Goal: Entertainment & Leisure: Consume media (video, audio)

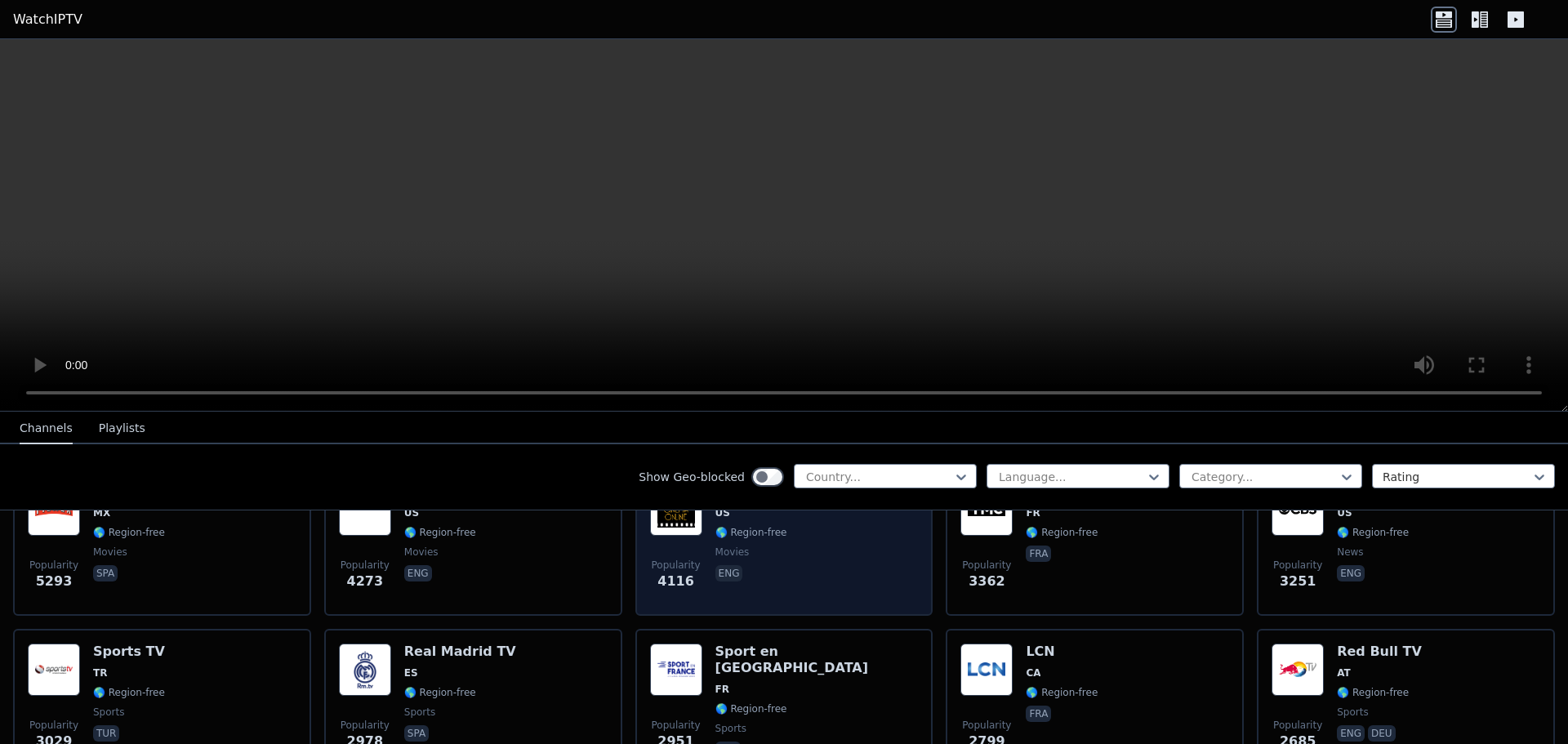
scroll to position [422, 0]
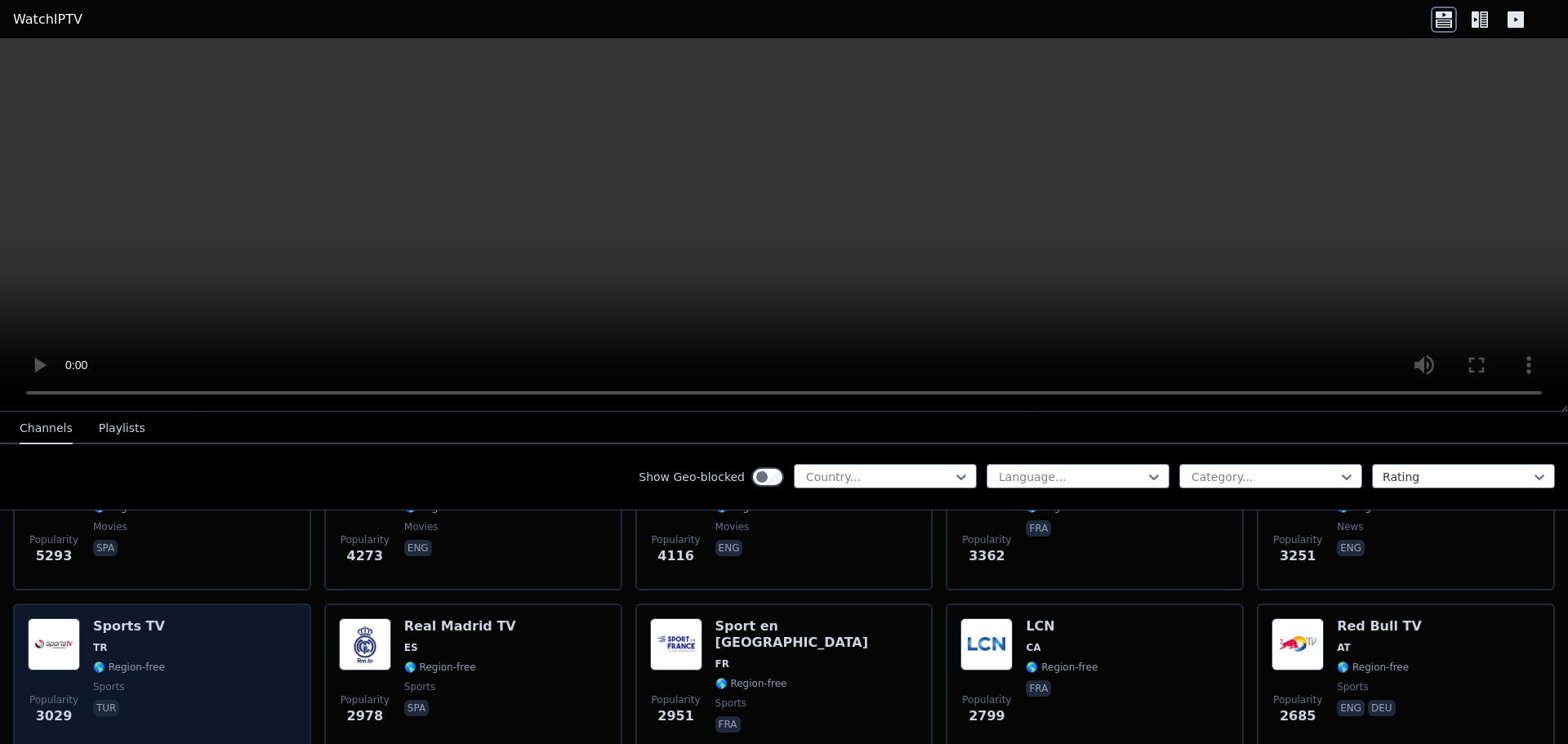
click at [205, 642] on div "Popularity 3029 Sports TV TR 🌎 Region-free sports tur" at bounding box center [162, 677] width 268 height 118
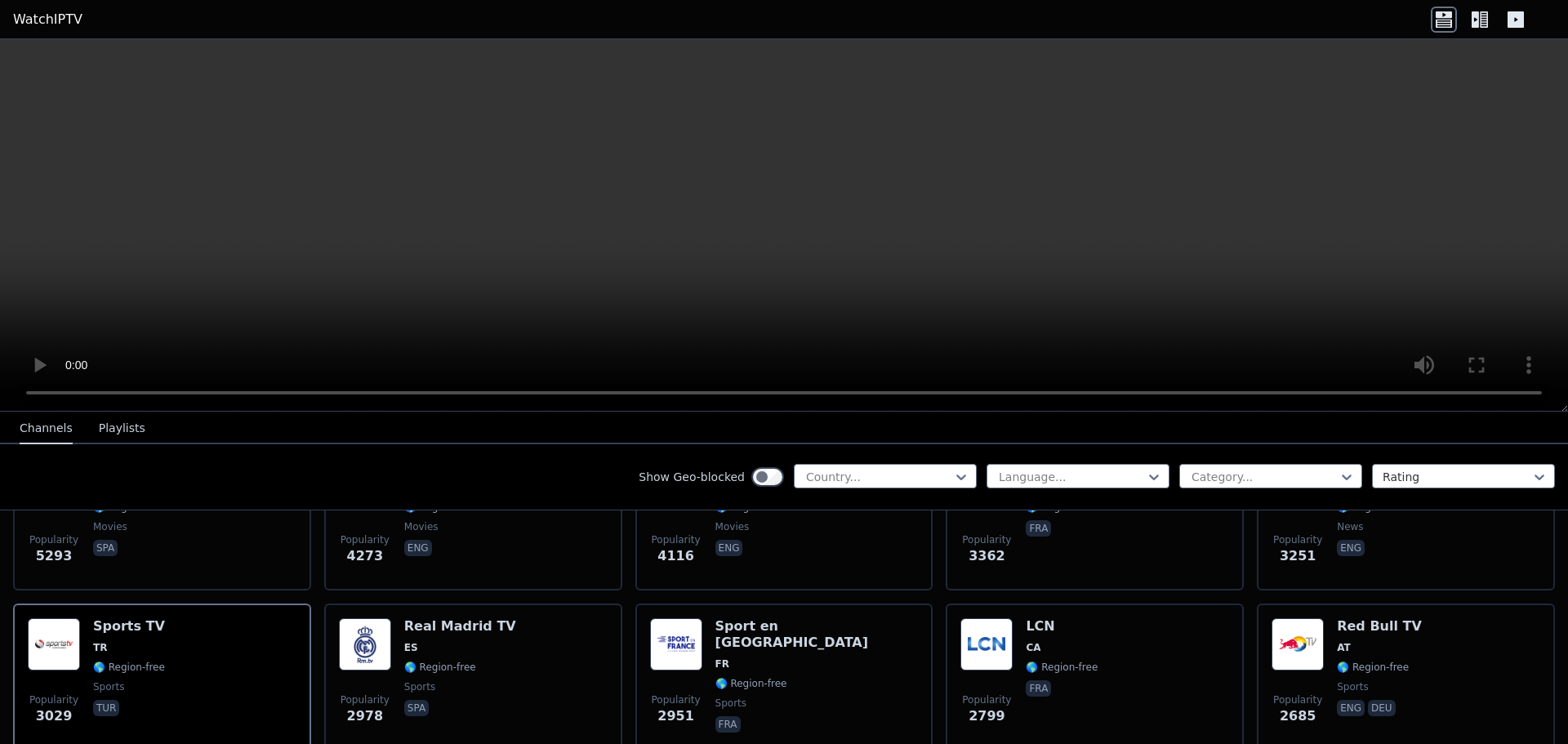
click at [115, 422] on button "Playlists" at bounding box center [123, 429] width 47 height 31
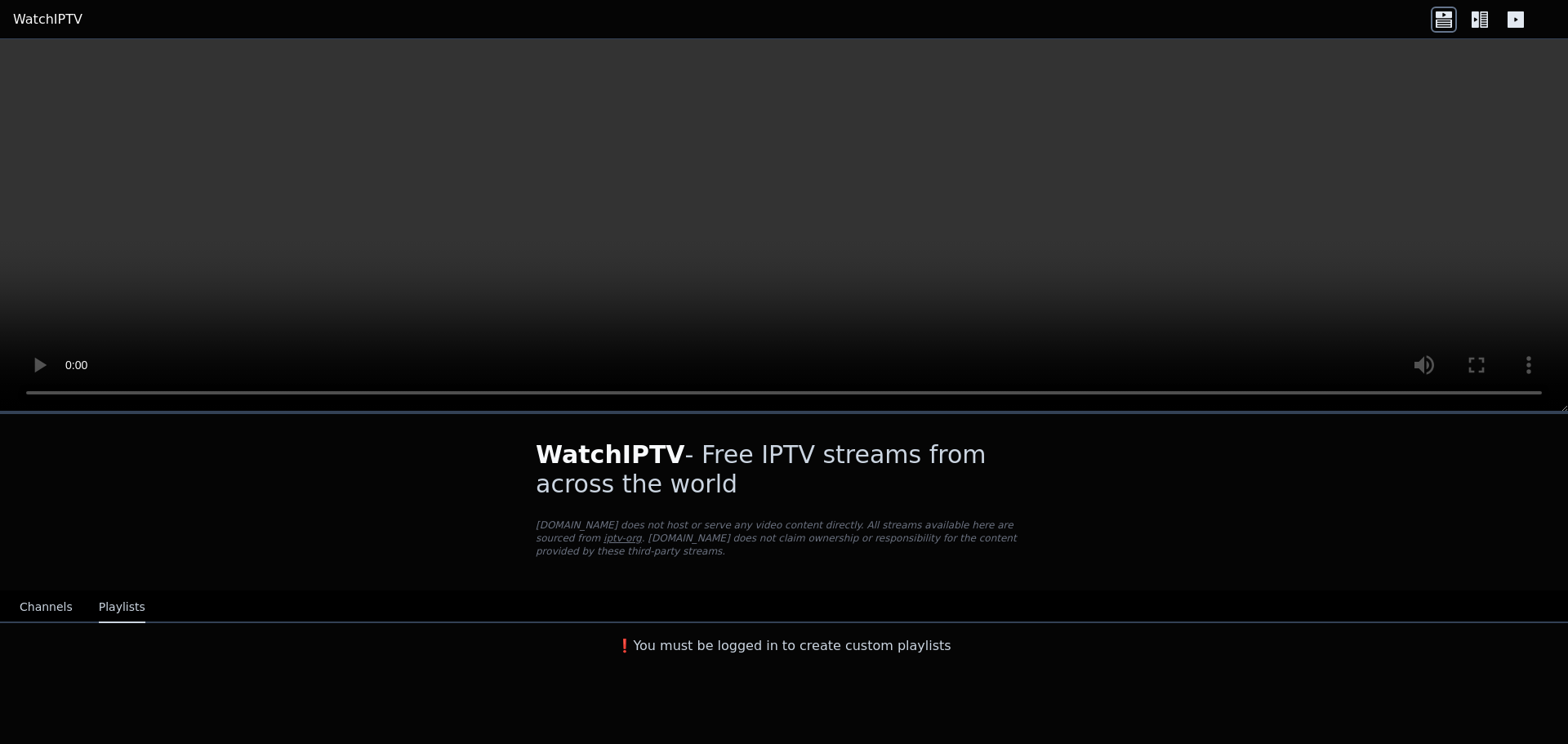
scroll to position [0, 0]
click at [37, 592] on button "Channels" at bounding box center [47, 607] width 53 height 31
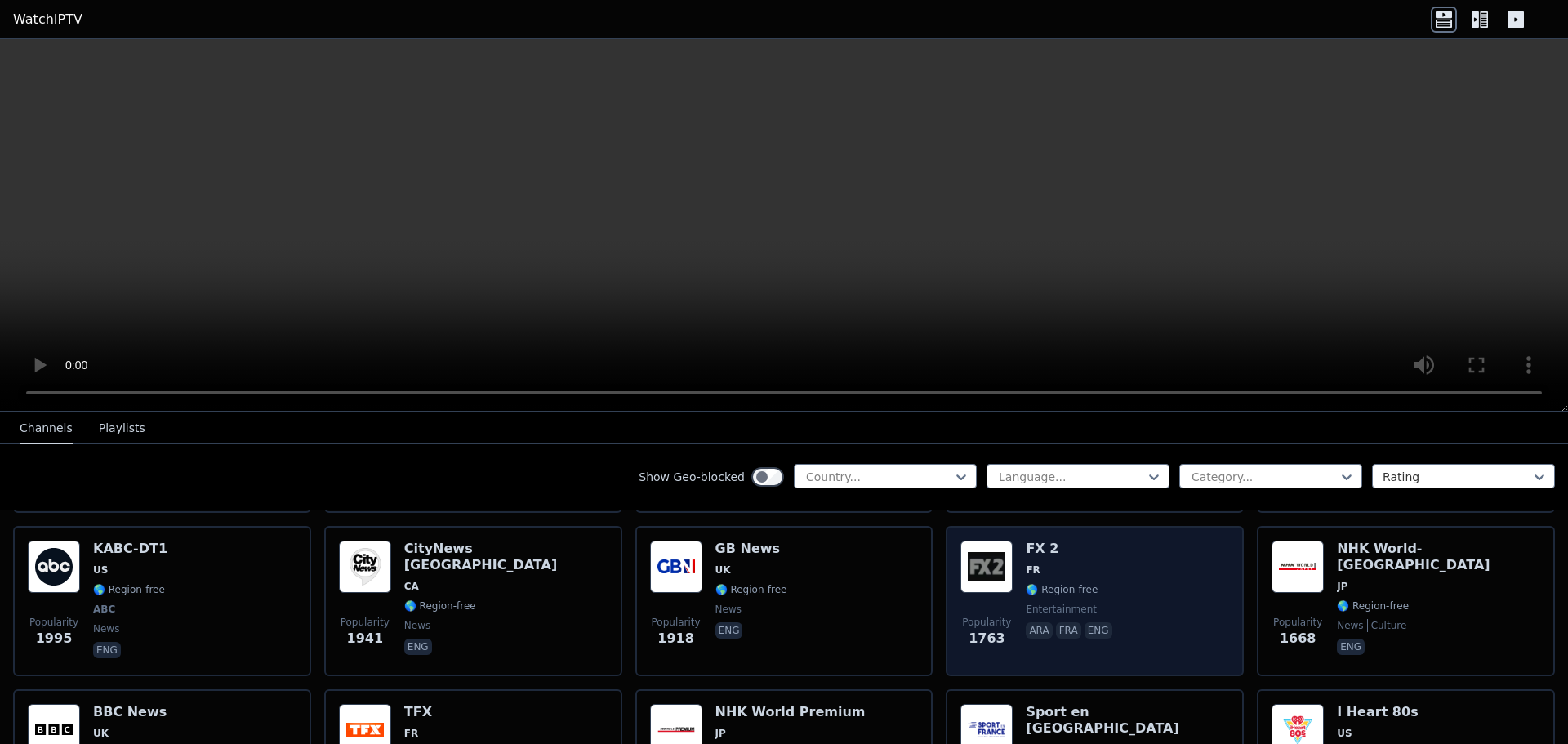
scroll to position [1063, 0]
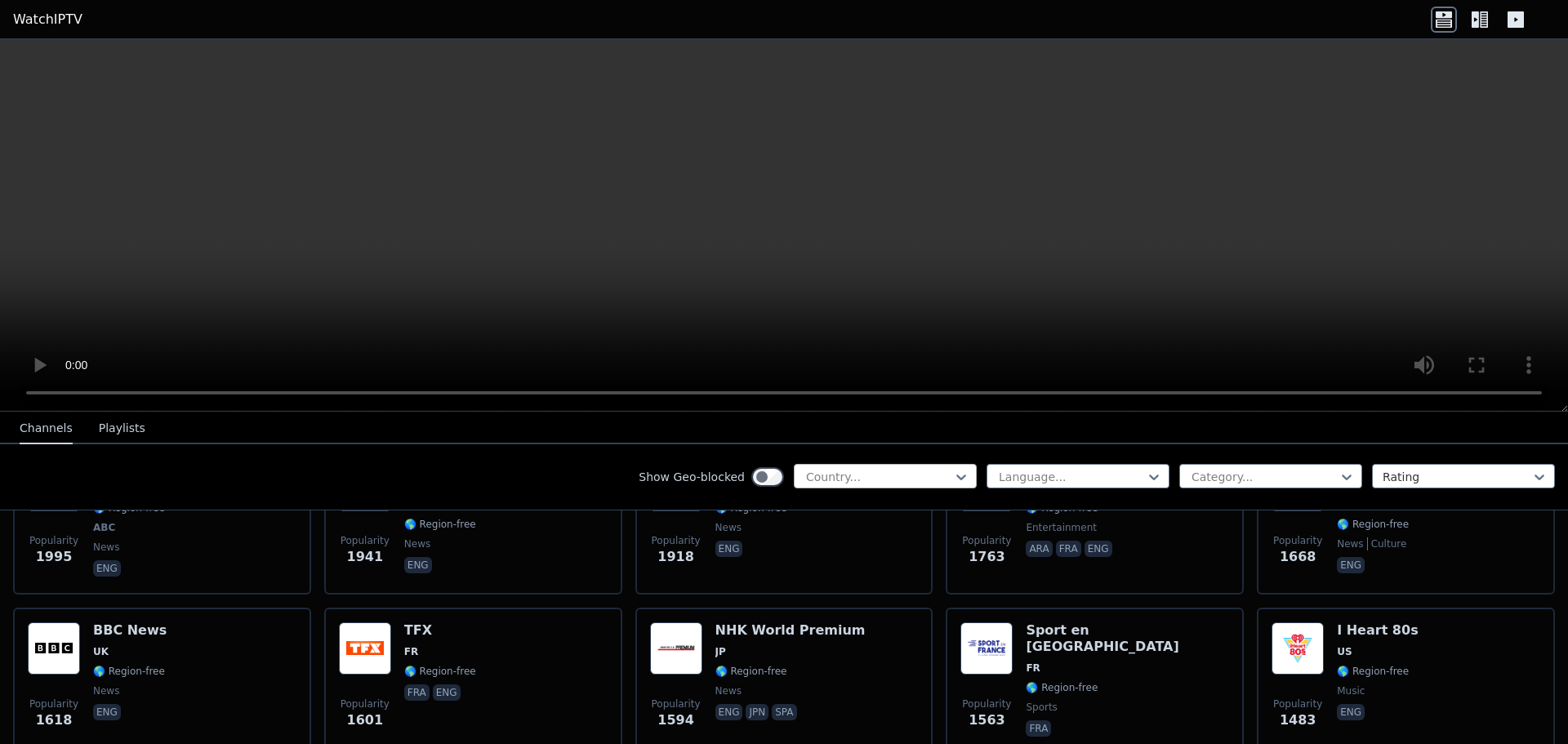
click at [931, 469] on div at bounding box center [879, 477] width 148 height 17
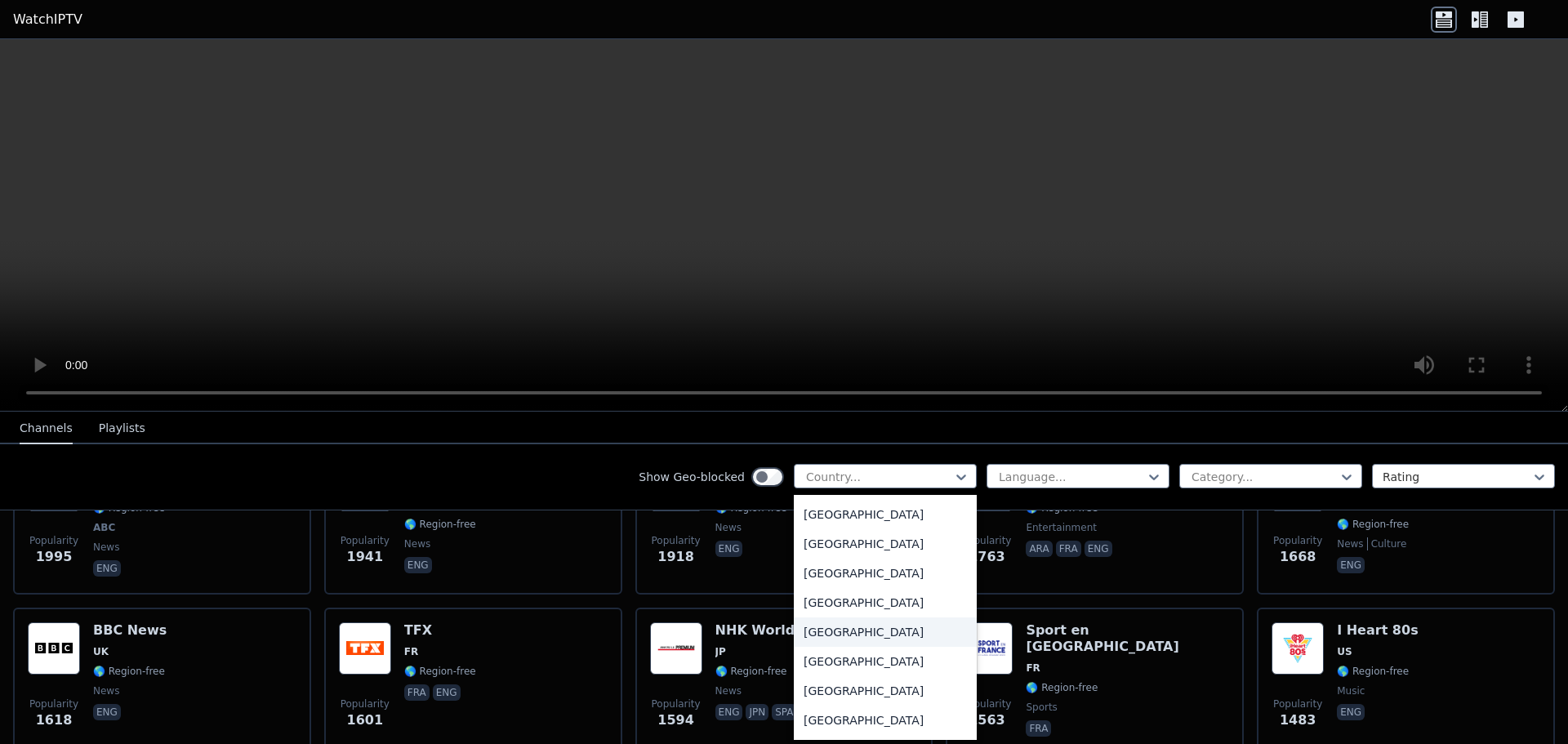
scroll to position [2451, 0]
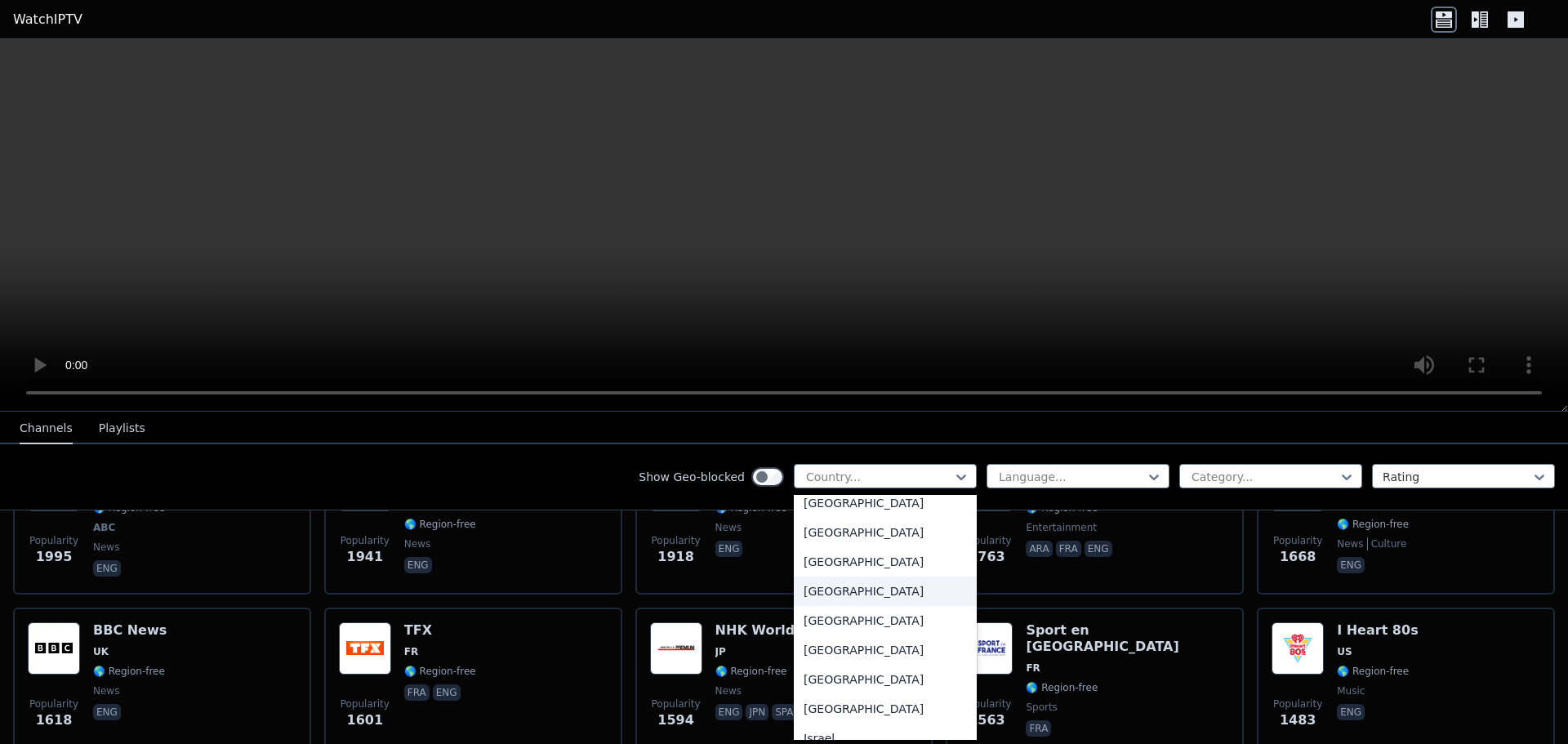
click at [894, 606] on div "[GEOGRAPHIC_DATA]" at bounding box center [884, 591] width 183 height 29
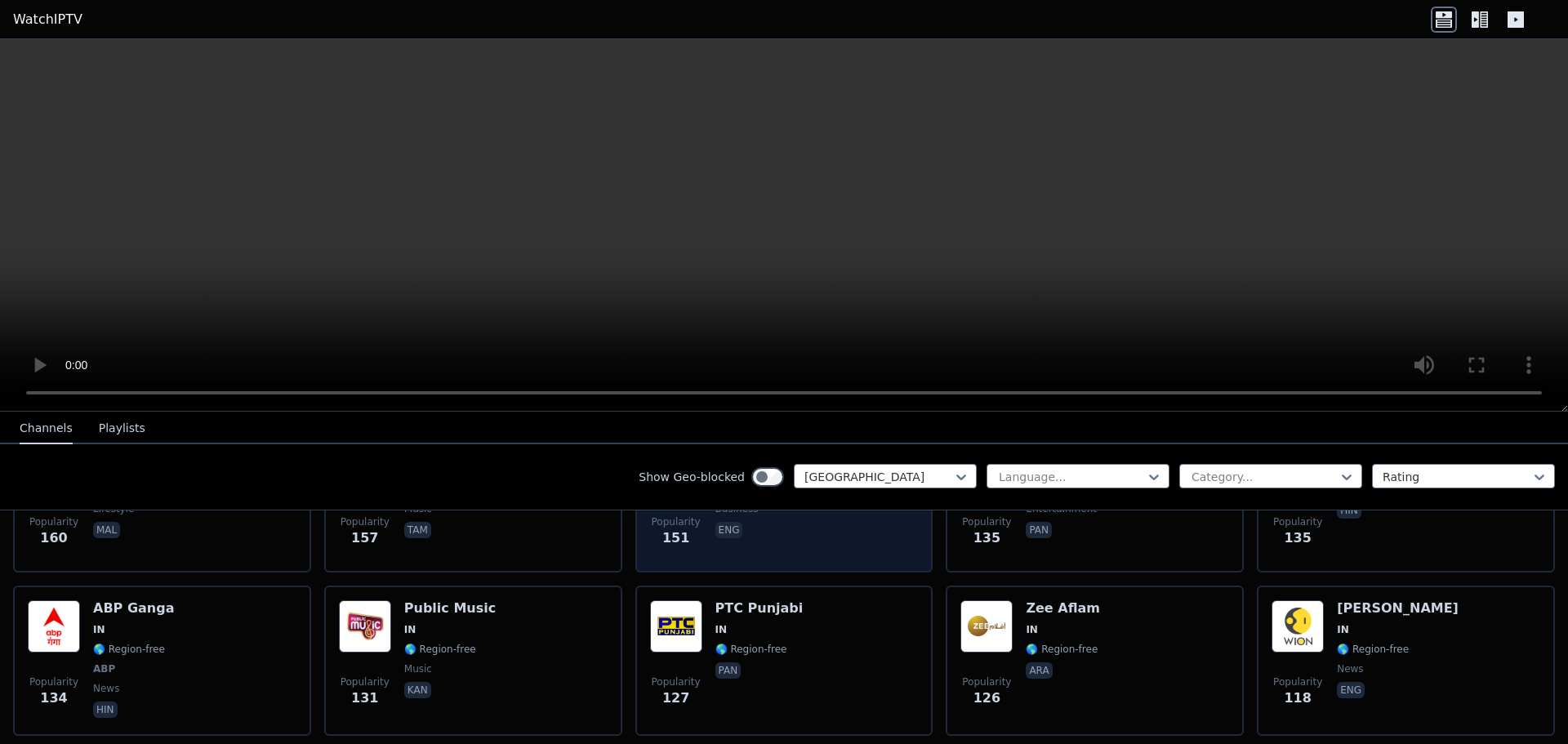
scroll to position [817, 0]
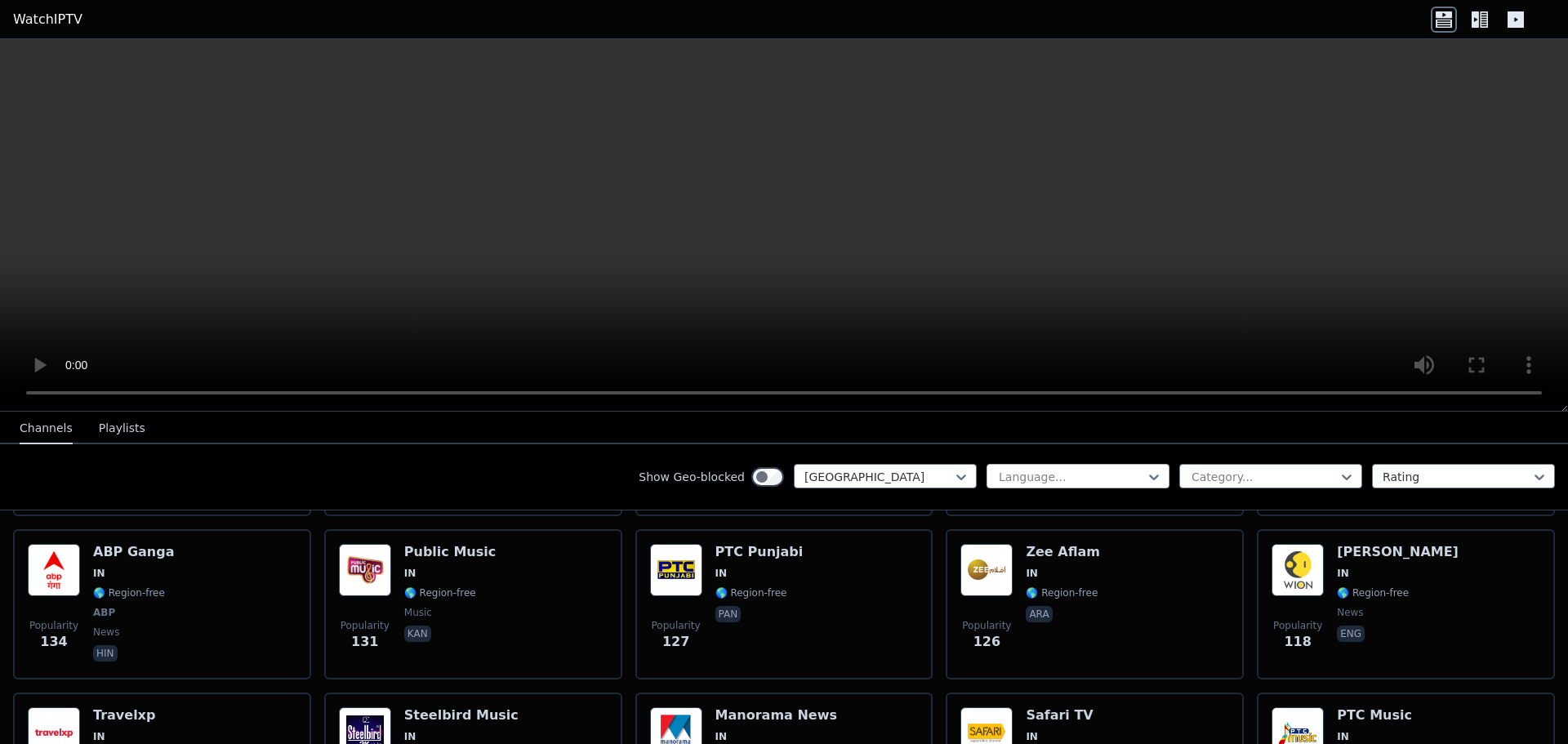
click at [1015, 480] on div at bounding box center [1071, 477] width 148 height 17
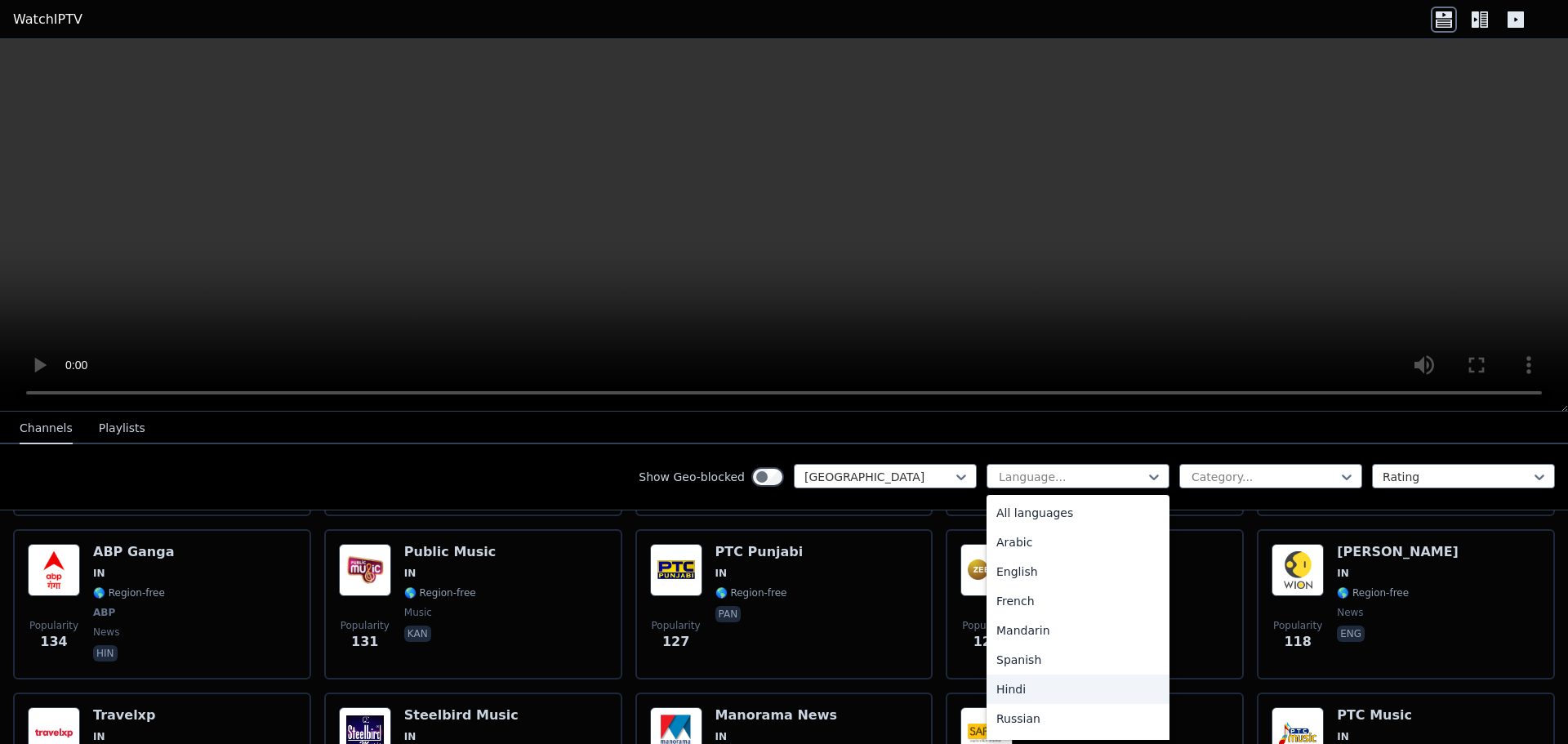
click at [1034, 684] on div "Hindi" at bounding box center [1077, 689] width 183 height 29
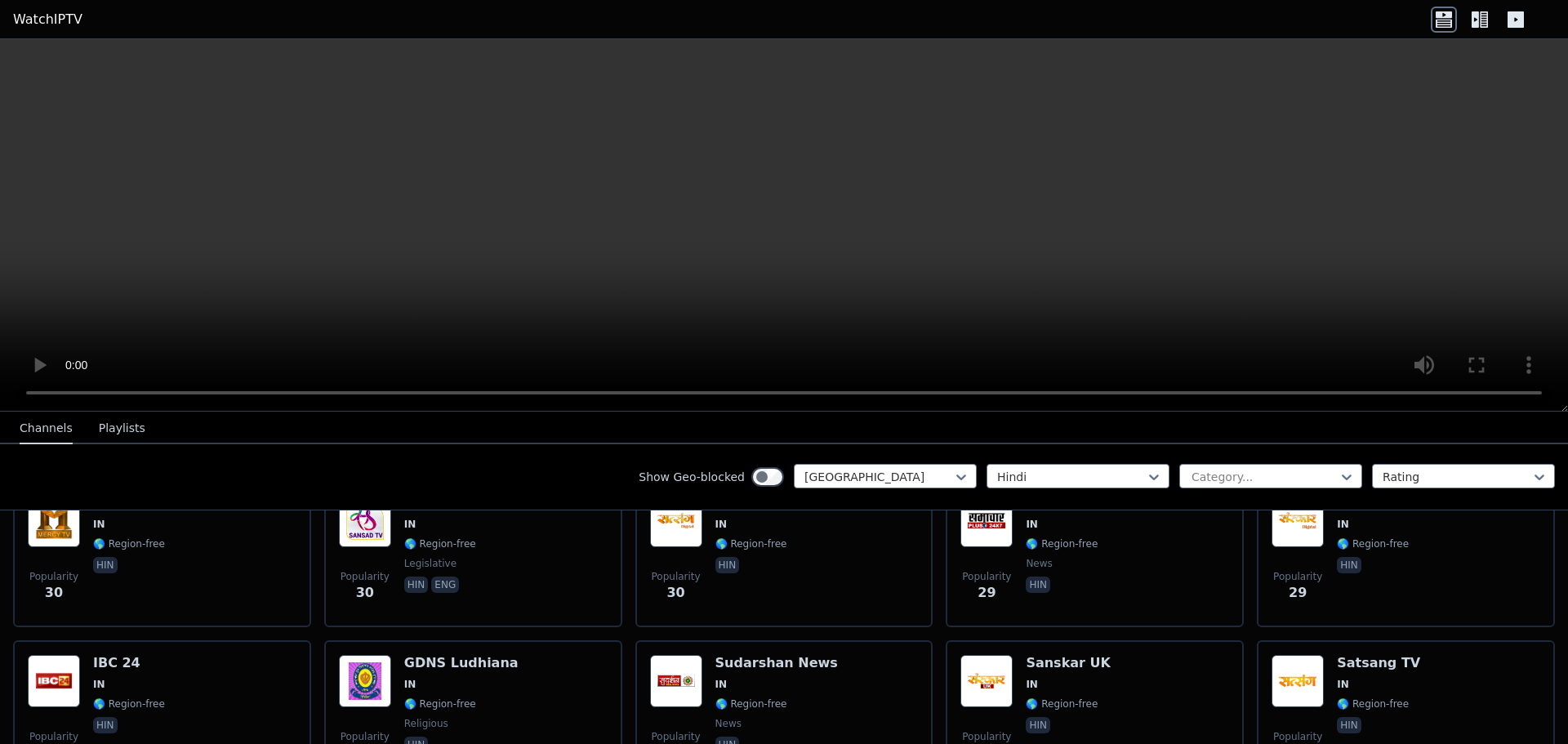
scroll to position [802, 0]
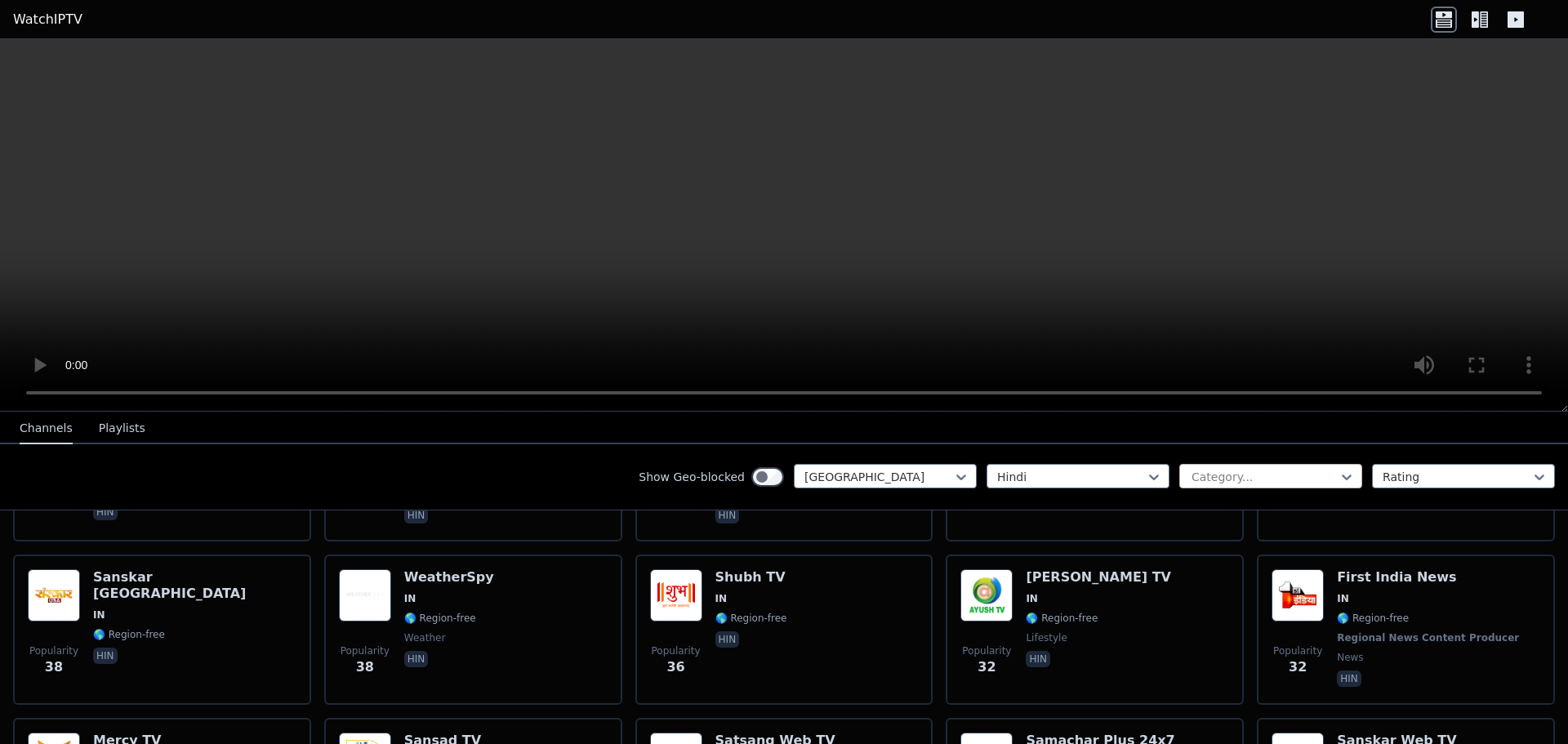
click at [1271, 483] on div at bounding box center [1264, 477] width 148 height 17
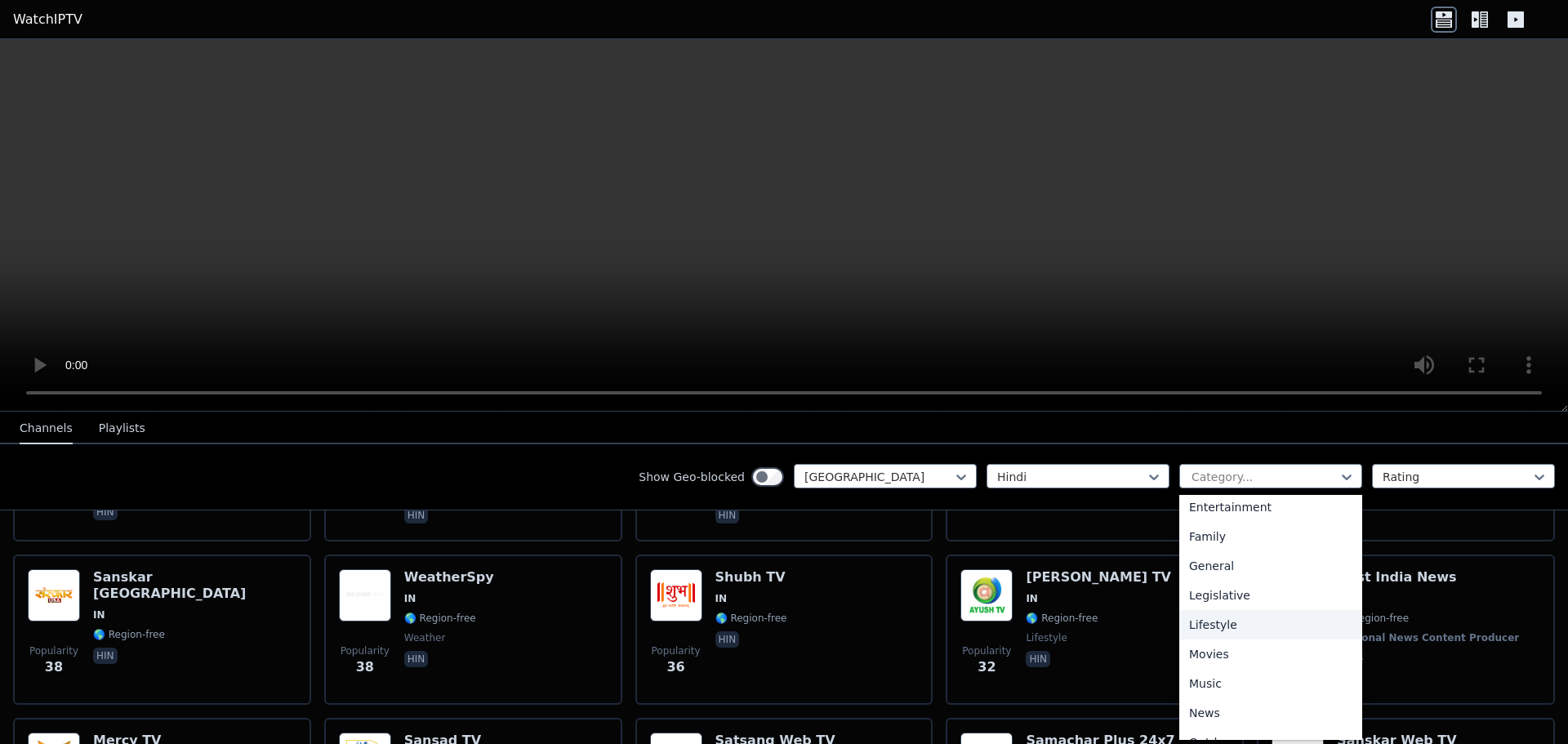
scroll to position [327, 0]
click at [1234, 624] on div "Movies" at bounding box center [1270, 627] width 183 height 29
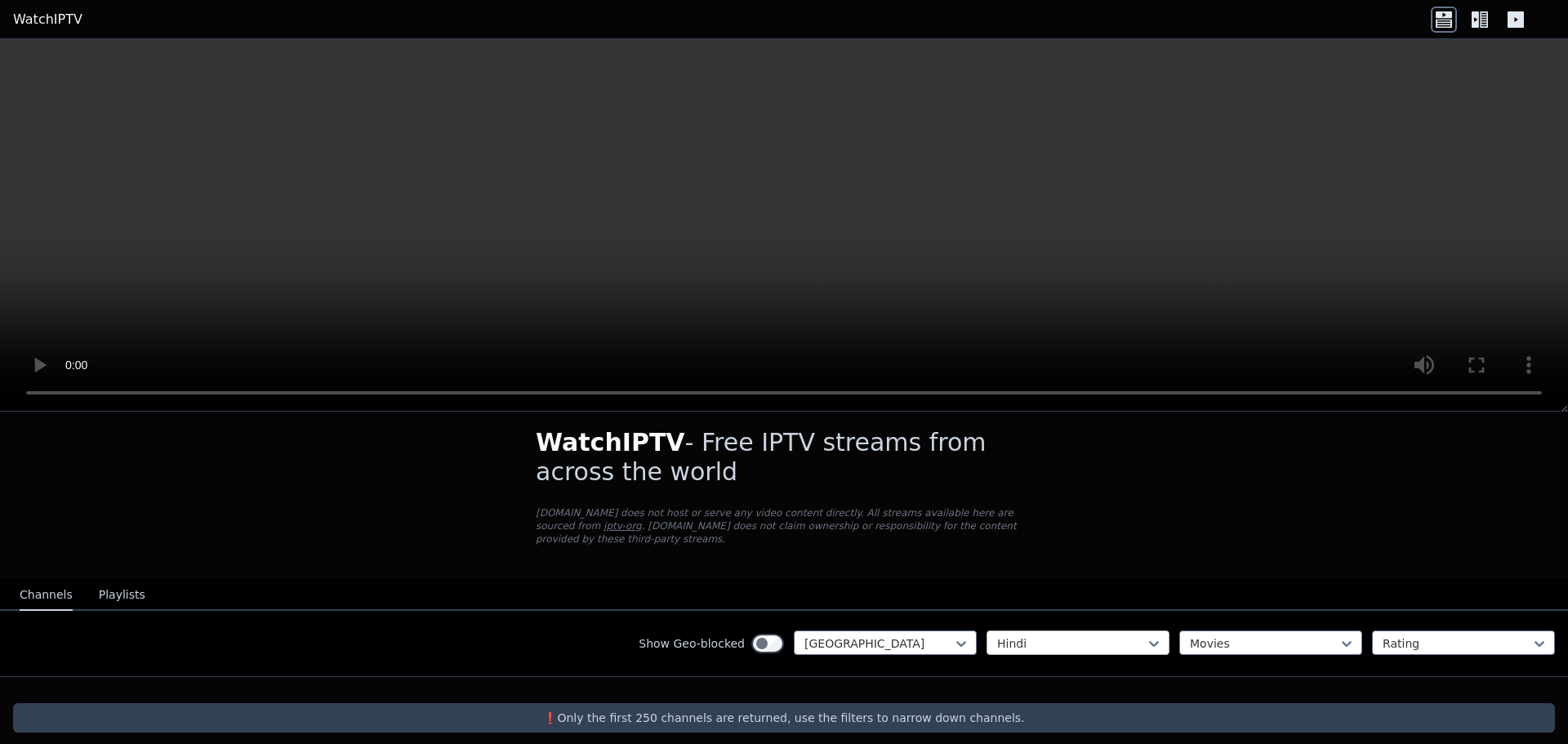
scroll to position [13, 0]
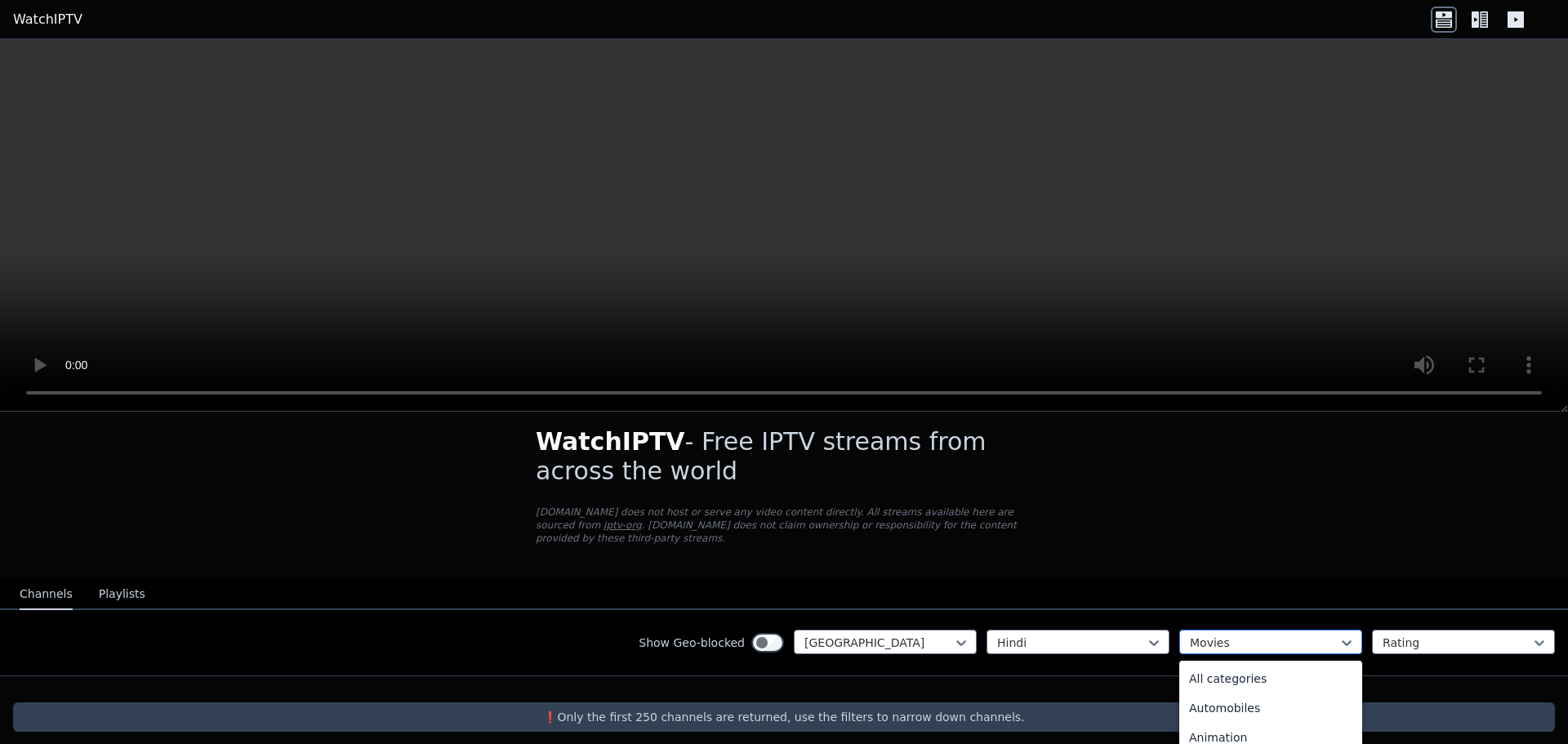
click at [1213, 635] on div at bounding box center [1264, 643] width 148 height 17
click at [1250, 673] on div "Family" at bounding box center [1270, 681] width 183 height 29
click at [1302, 635] on div at bounding box center [1264, 643] width 148 height 17
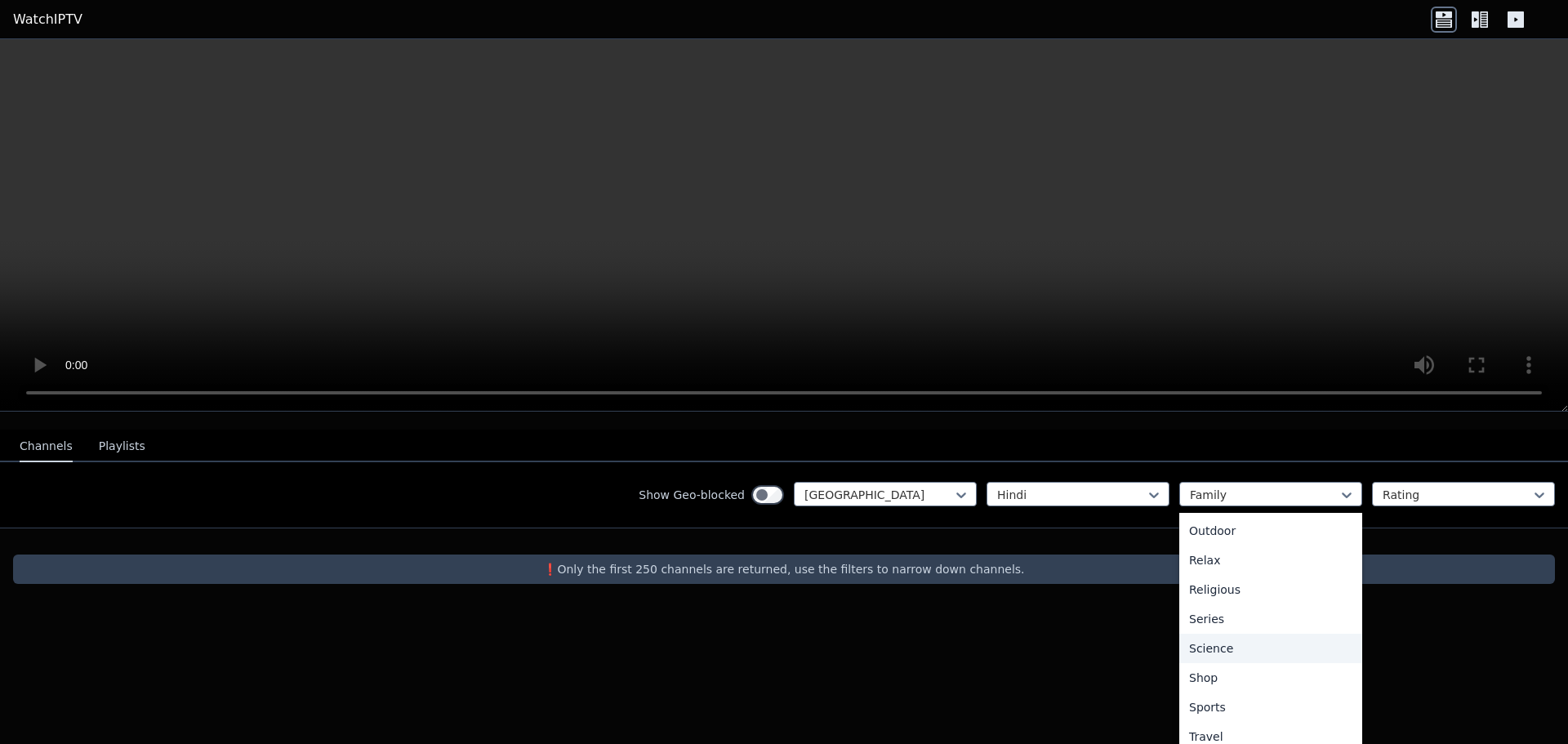
scroll to position [555, 0]
click at [1226, 666] on div "Sports" at bounding box center [1270, 681] width 183 height 29
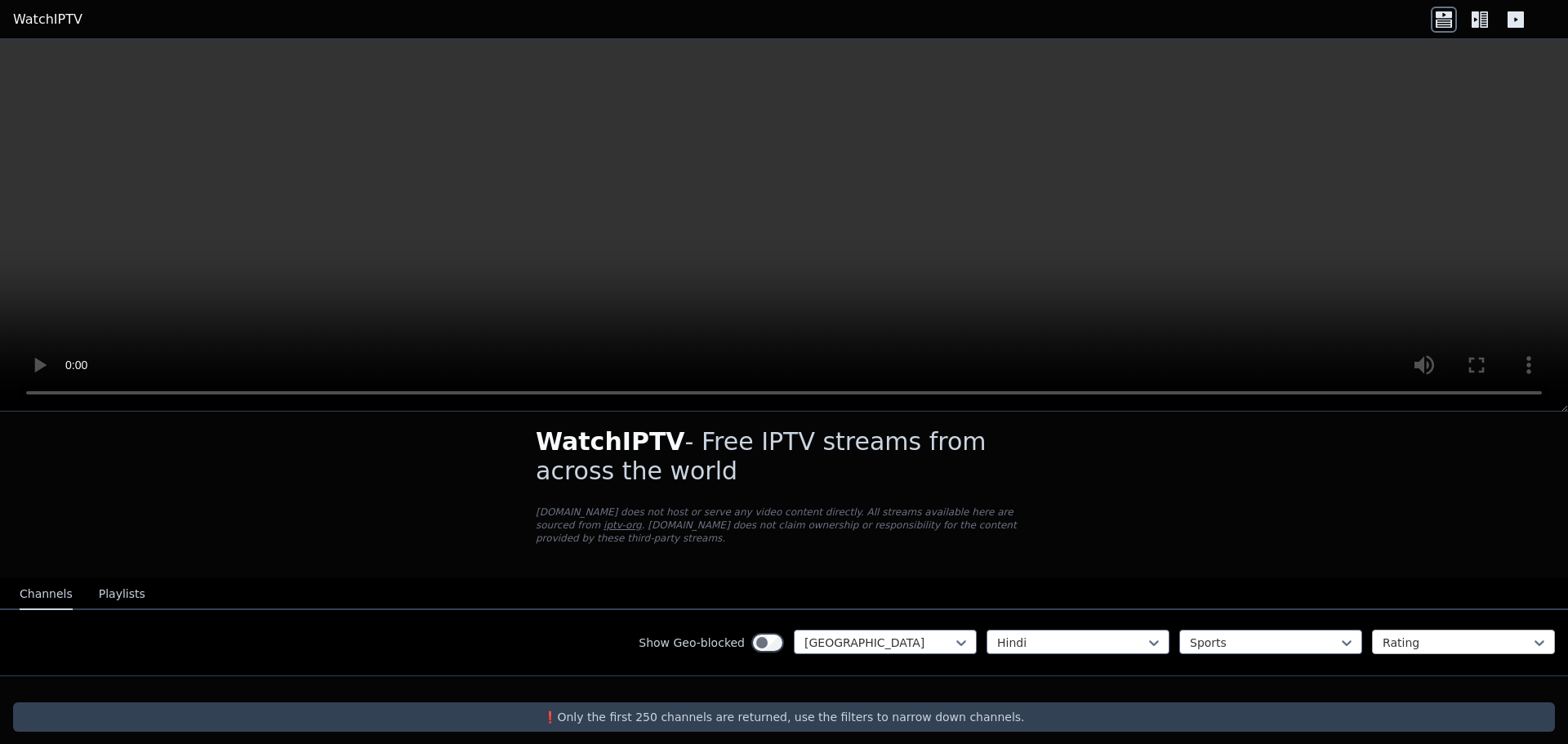
click at [1383, 635] on input "text" at bounding box center [1385, 643] width 3 height 17
click at [1404, 635] on div at bounding box center [1457, 643] width 148 height 17
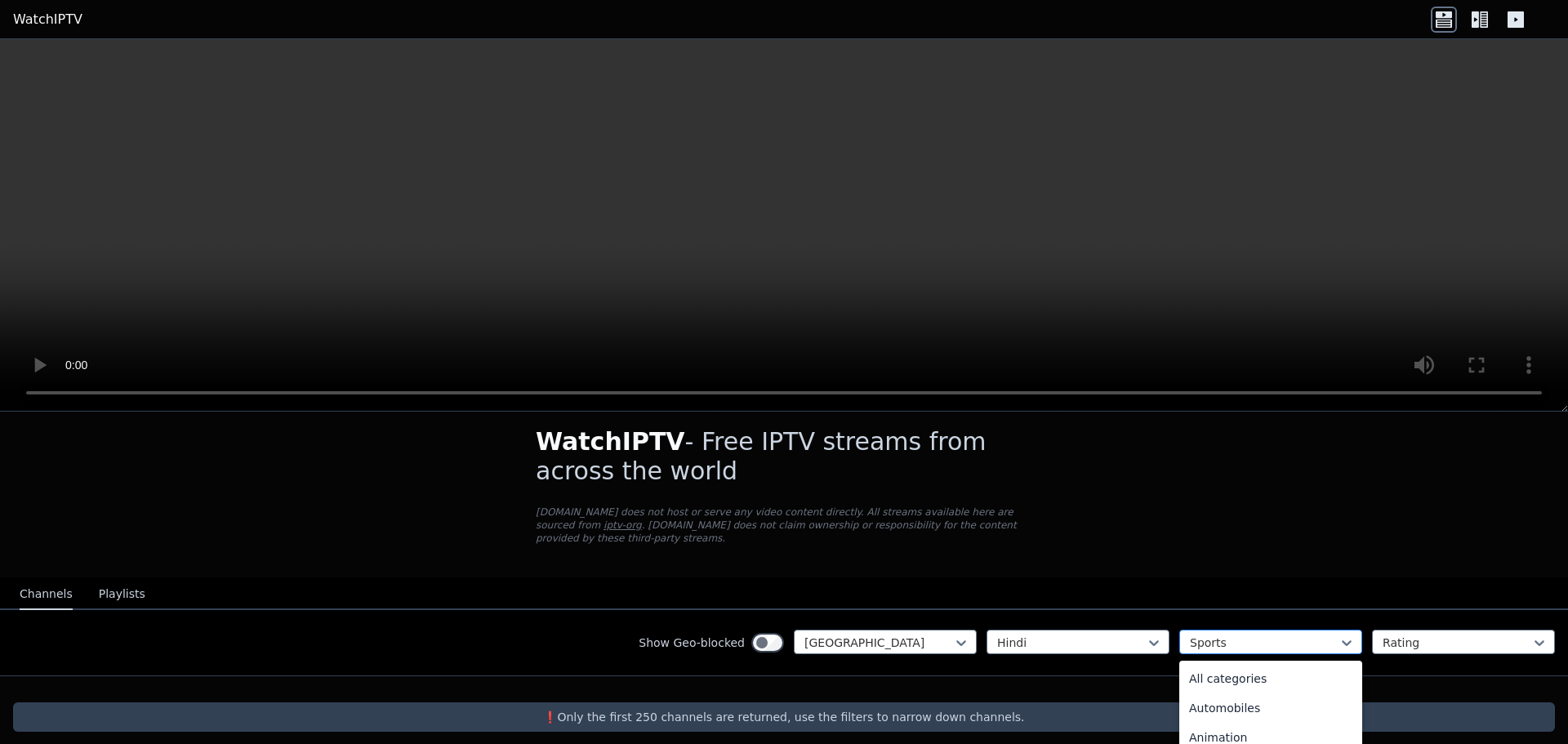
click at [1226, 635] on div at bounding box center [1264, 643] width 148 height 17
click at [1250, 666] on div "All categories" at bounding box center [1270, 678] width 183 height 29
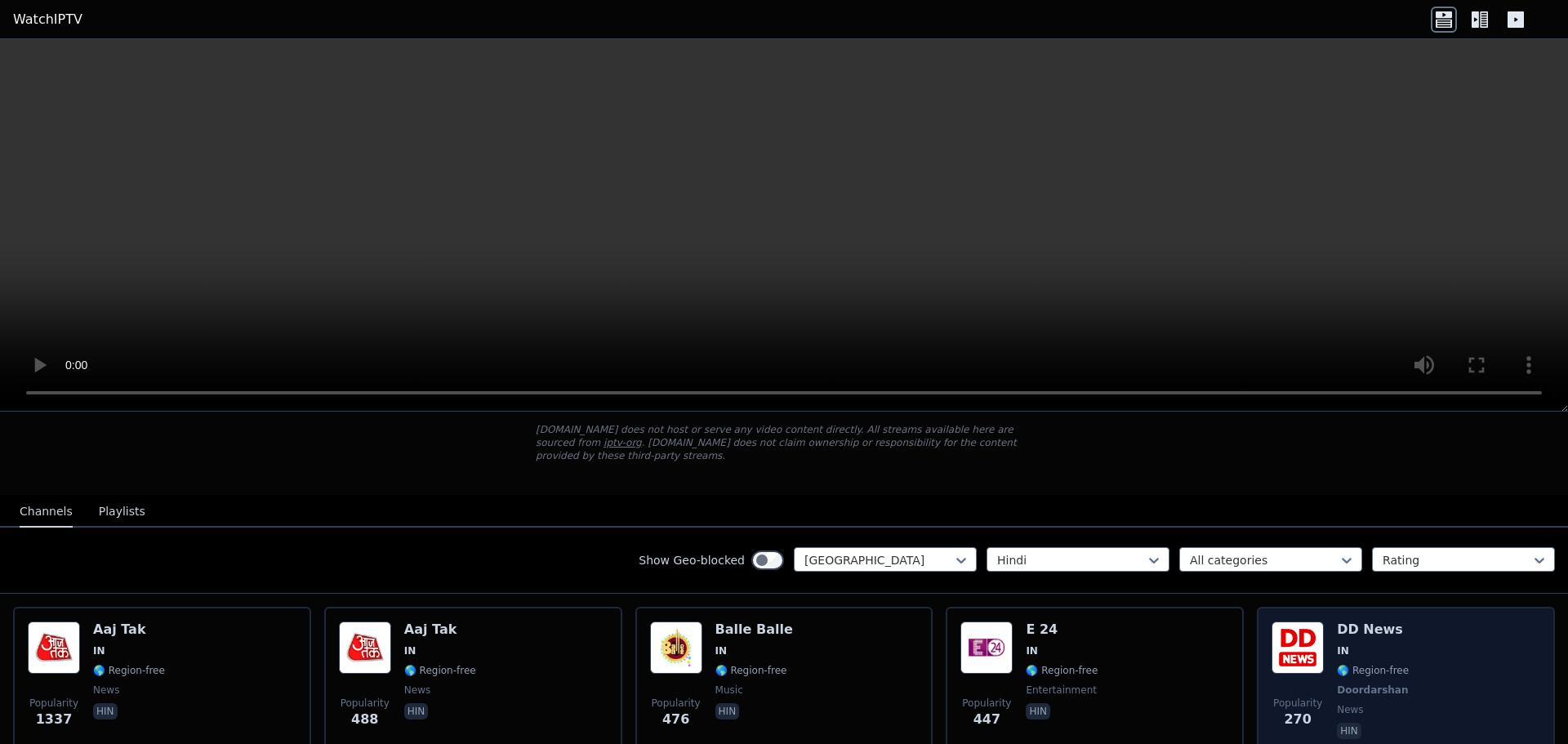
scroll to position [259, 0]
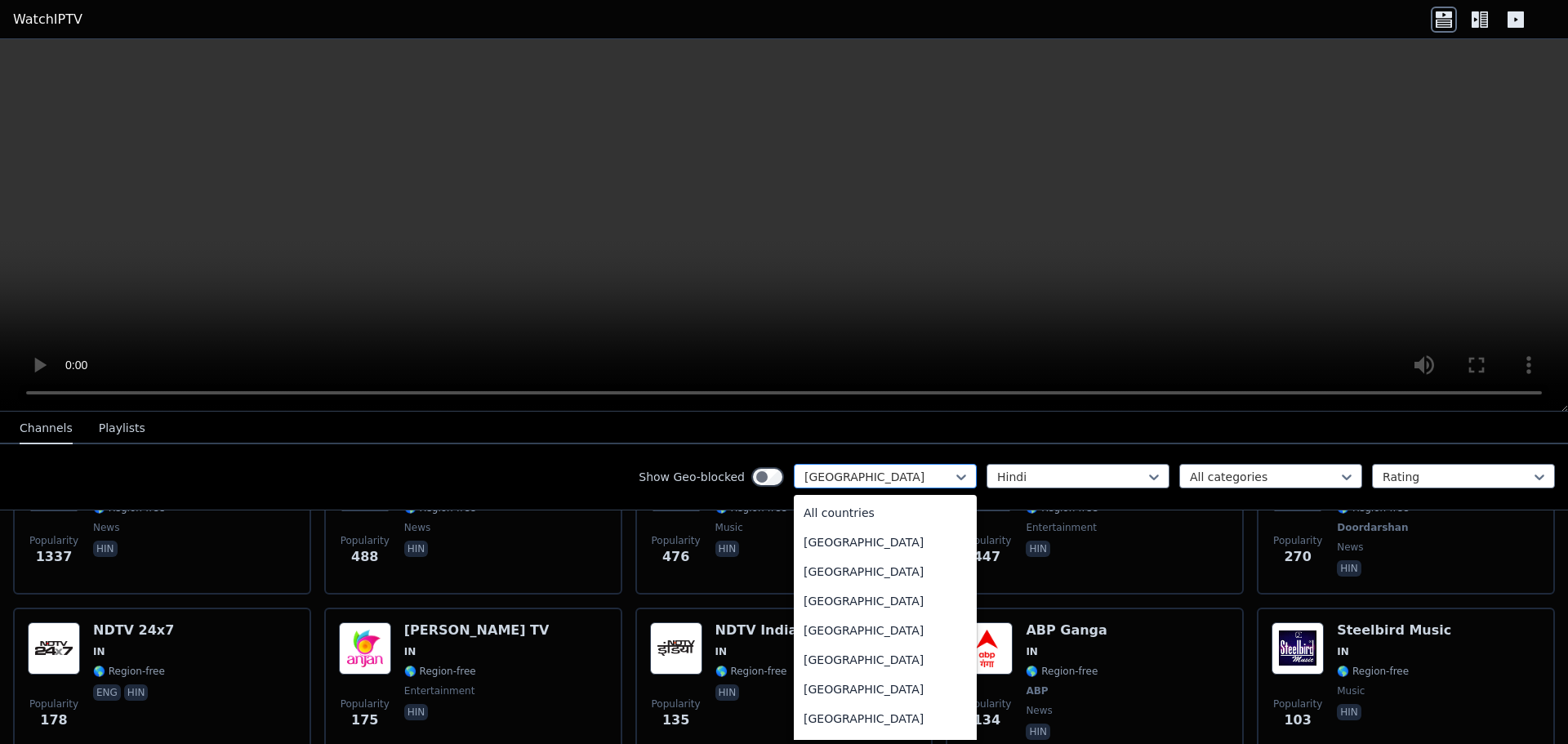
click at [931, 473] on div at bounding box center [879, 477] width 148 height 17
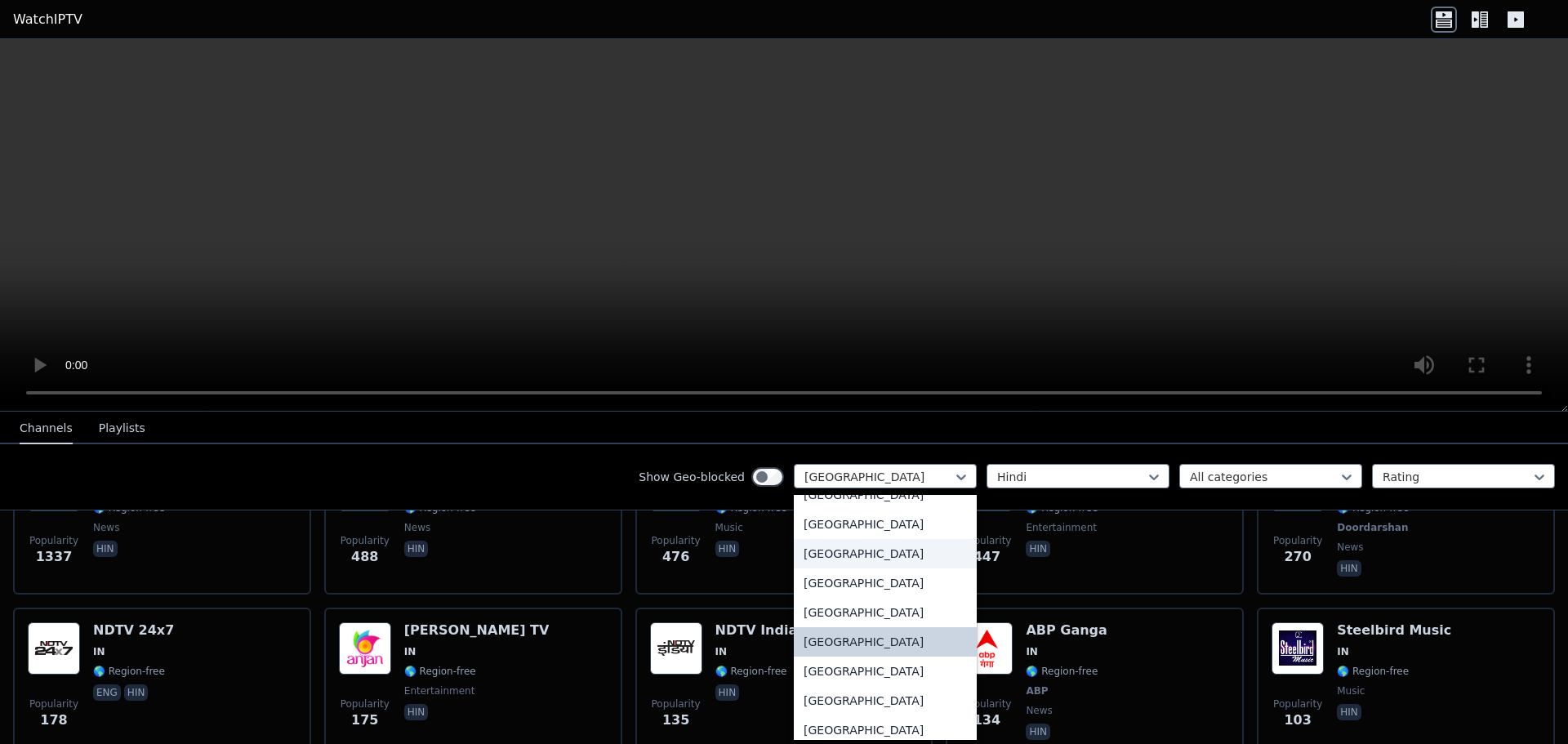
scroll to position [2426, 0]
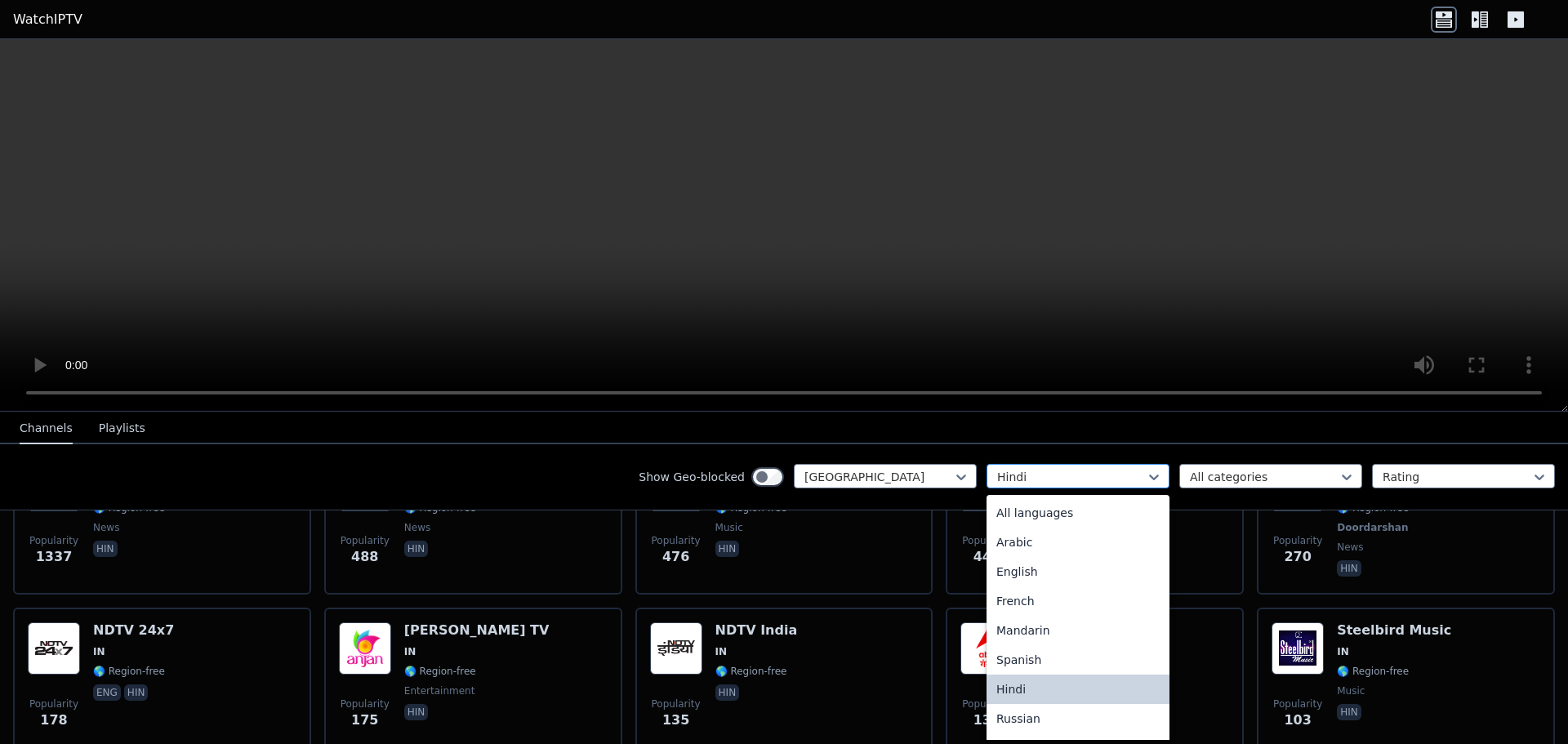
click at [1101, 477] on div at bounding box center [1071, 477] width 148 height 17
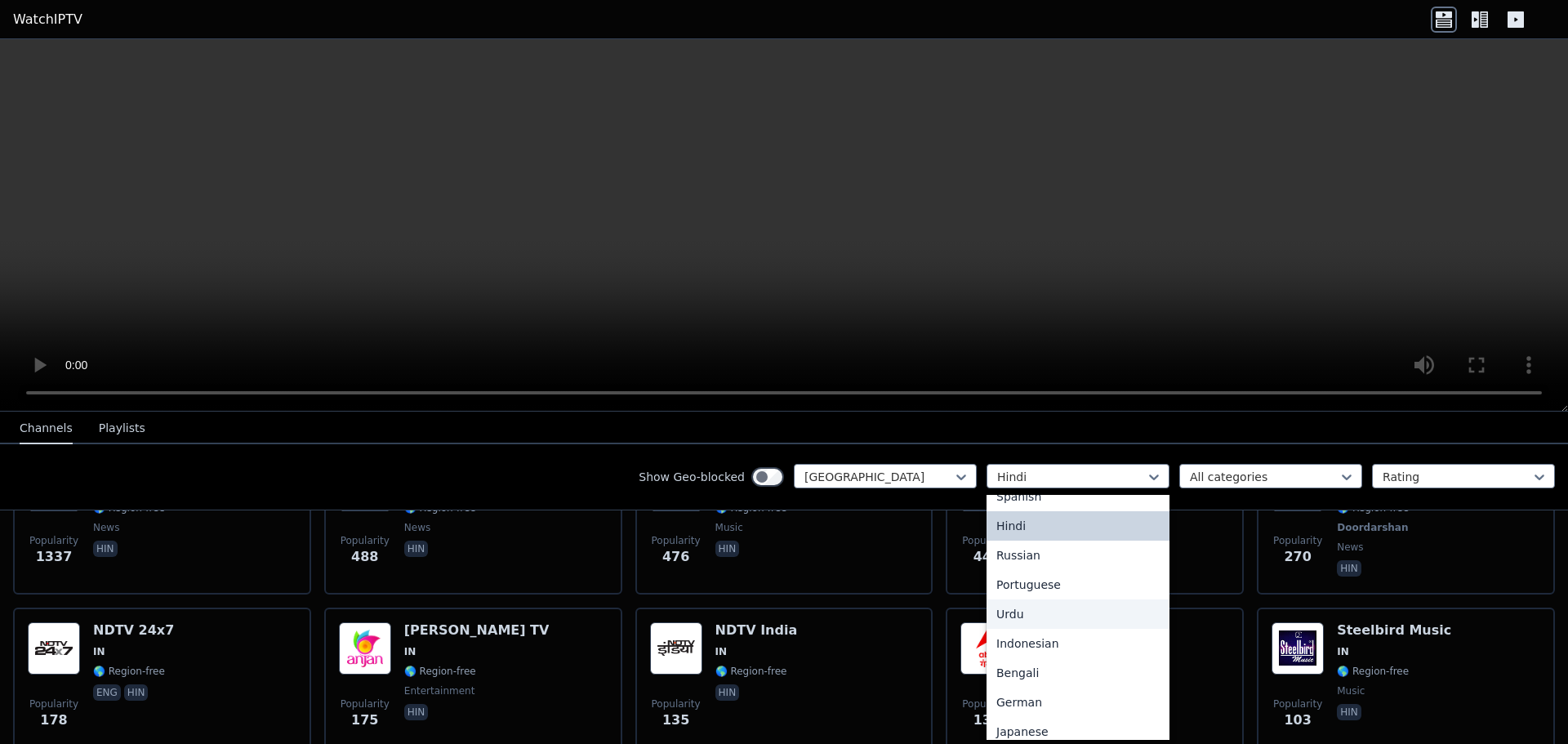
scroll to position [245, 0]
click at [1071, 587] on div "Bengali" at bounding box center [1077, 591] width 183 height 29
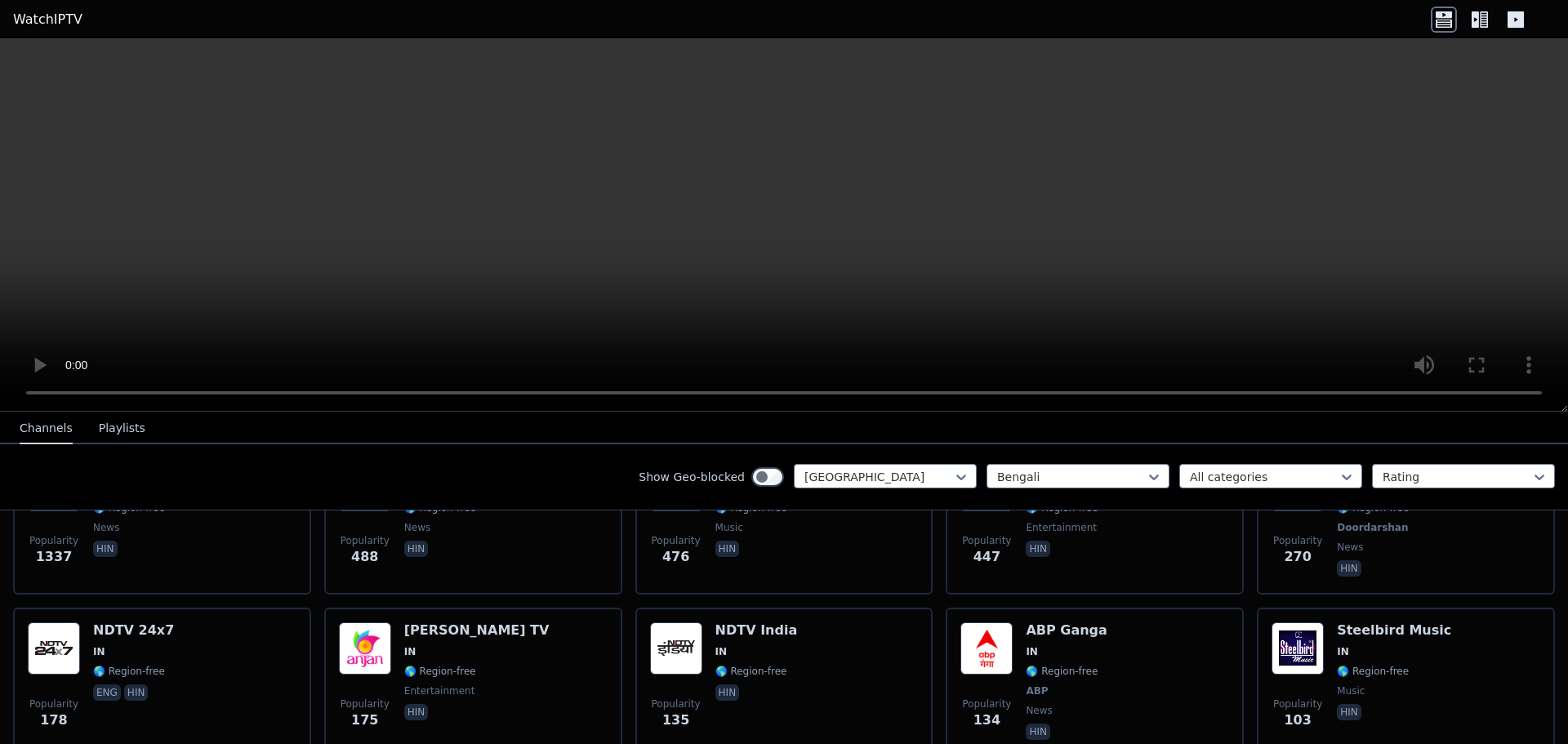
scroll to position [160, 0]
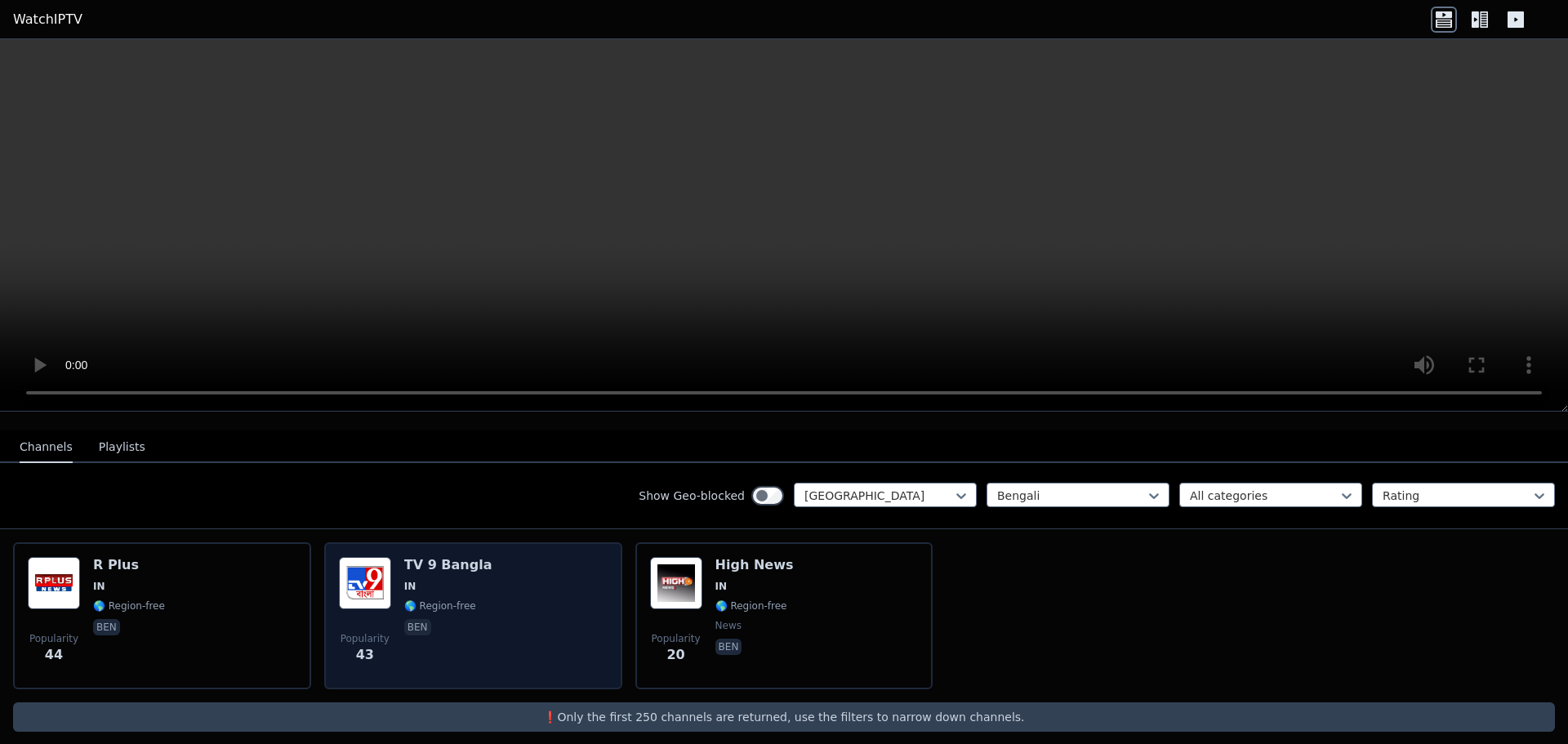
click at [507, 582] on div "Popularity 43 TV 9 Bangla IN 🌎 Region-free ben" at bounding box center [473, 616] width 268 height 118
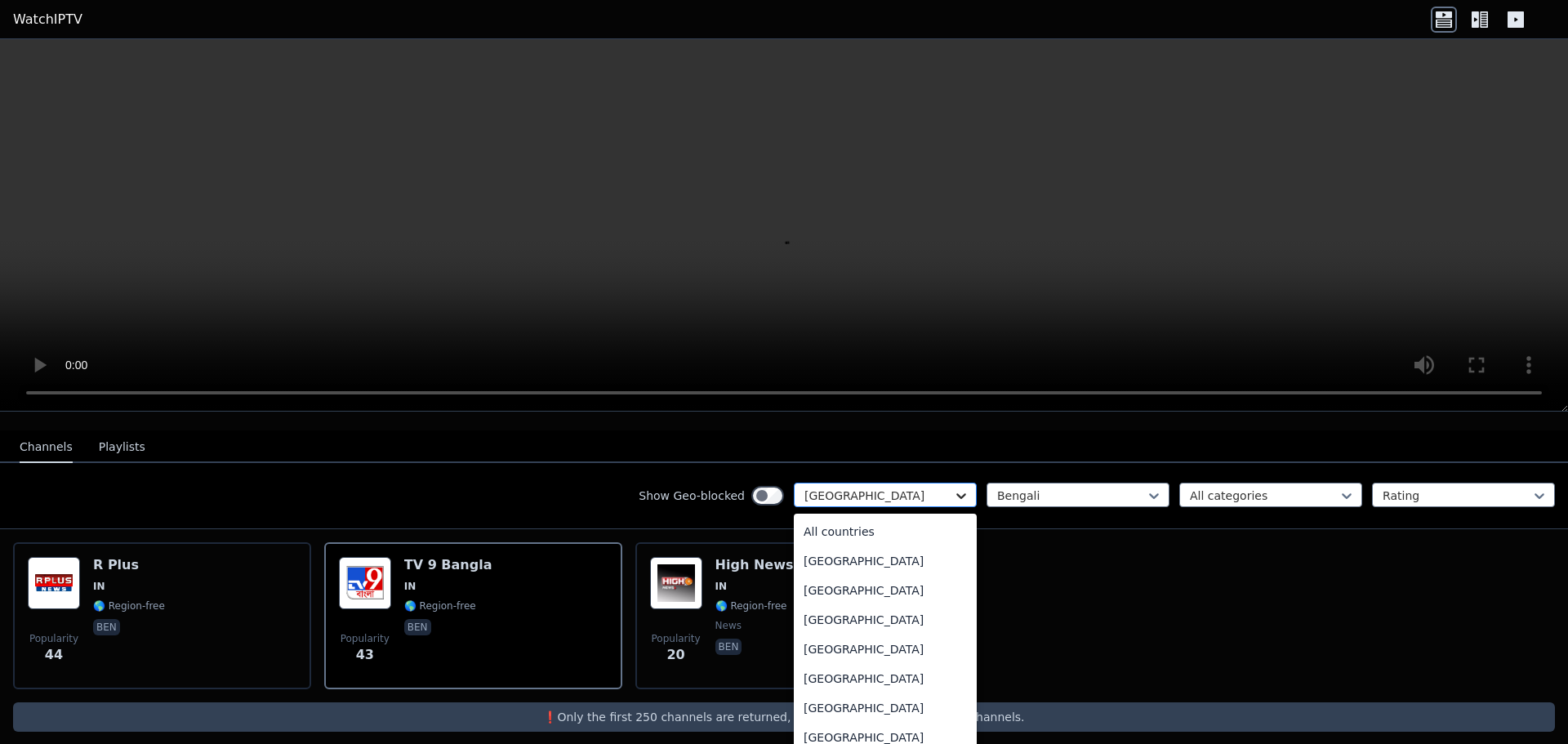
click at [953, 488] on icon at bounding box center [961, 496] width 17 height 17
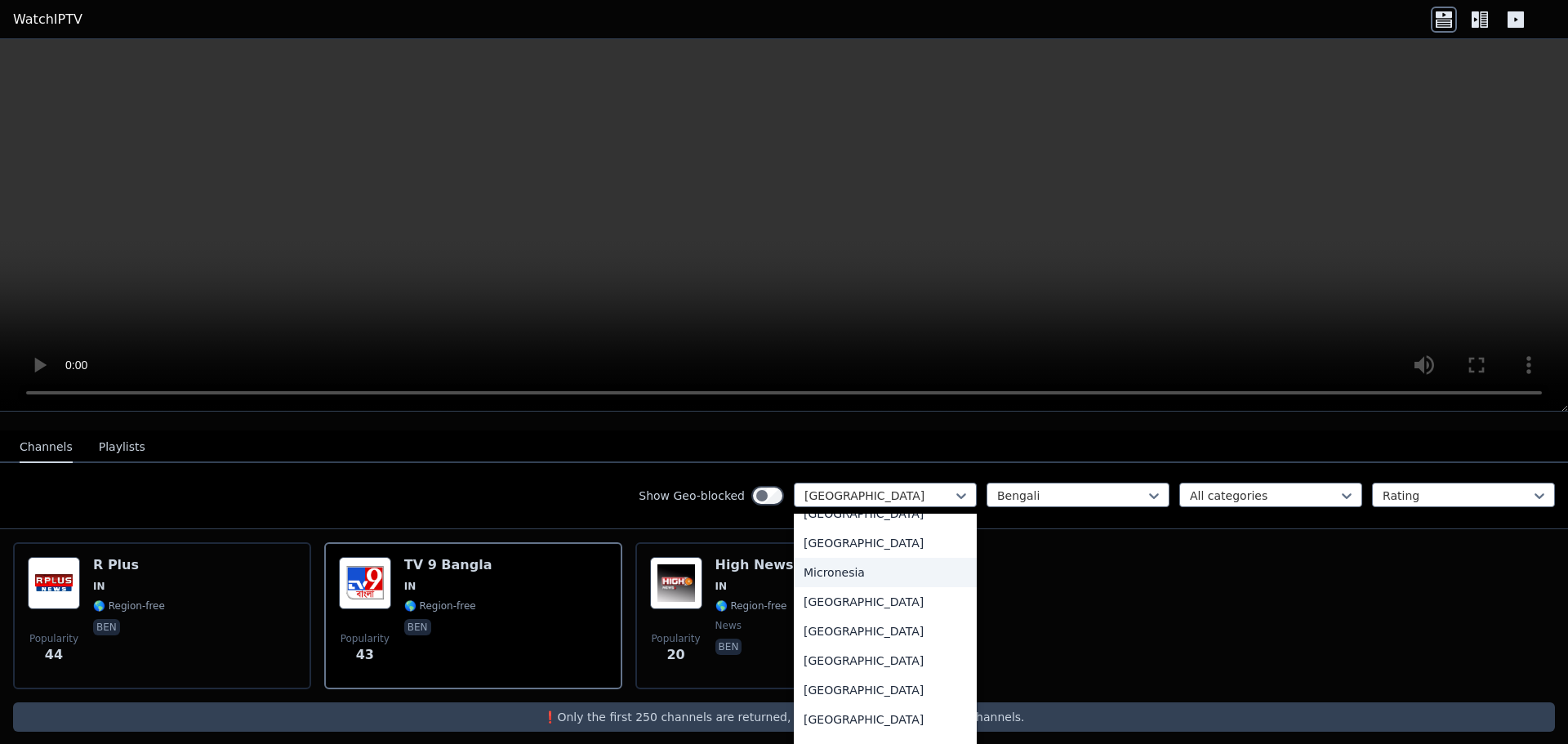
scroll to position [3569, 0]
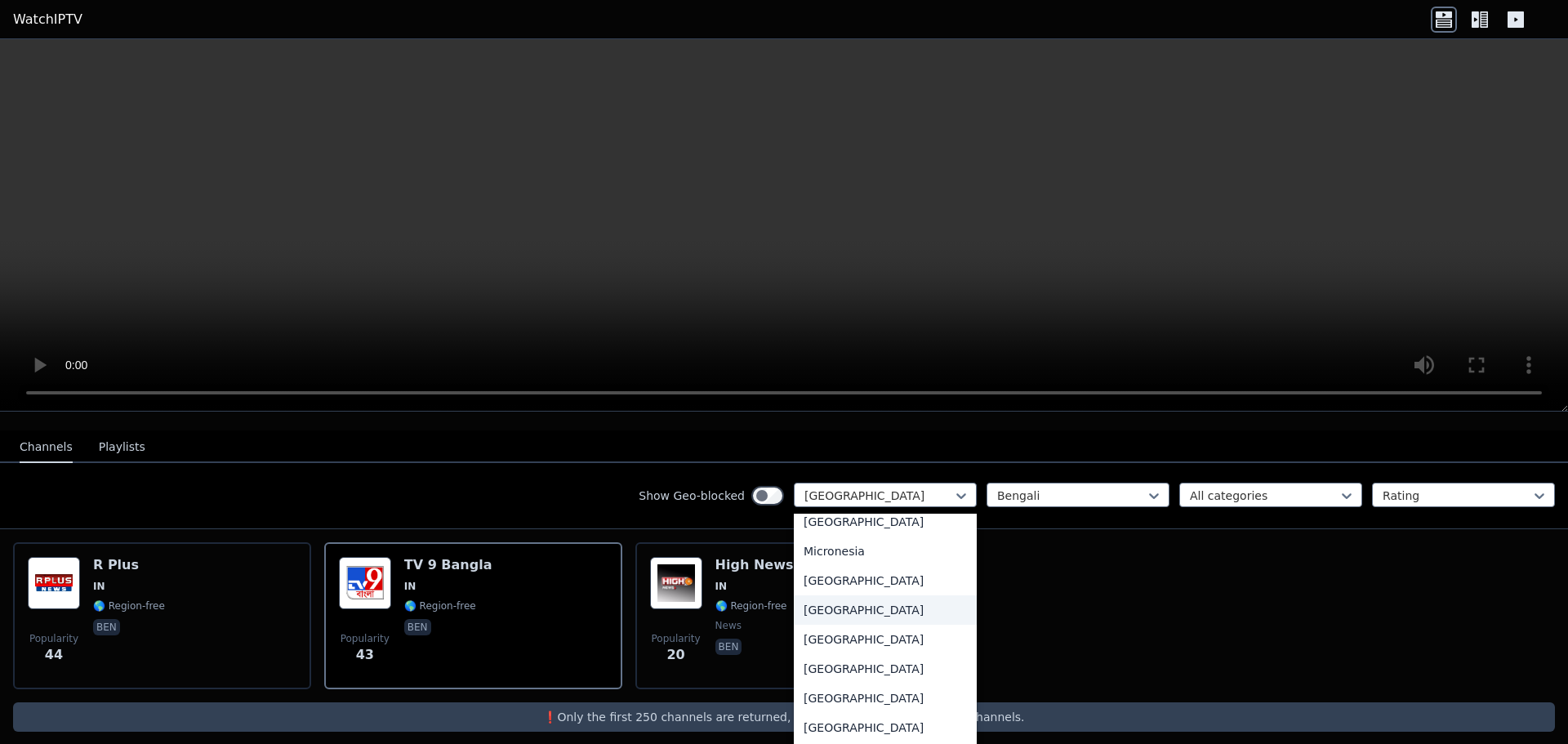
click at [859, 614] on div "[GEOGRAPHIC_DATA]" at bounding box center [884, 610] width 183 height 29
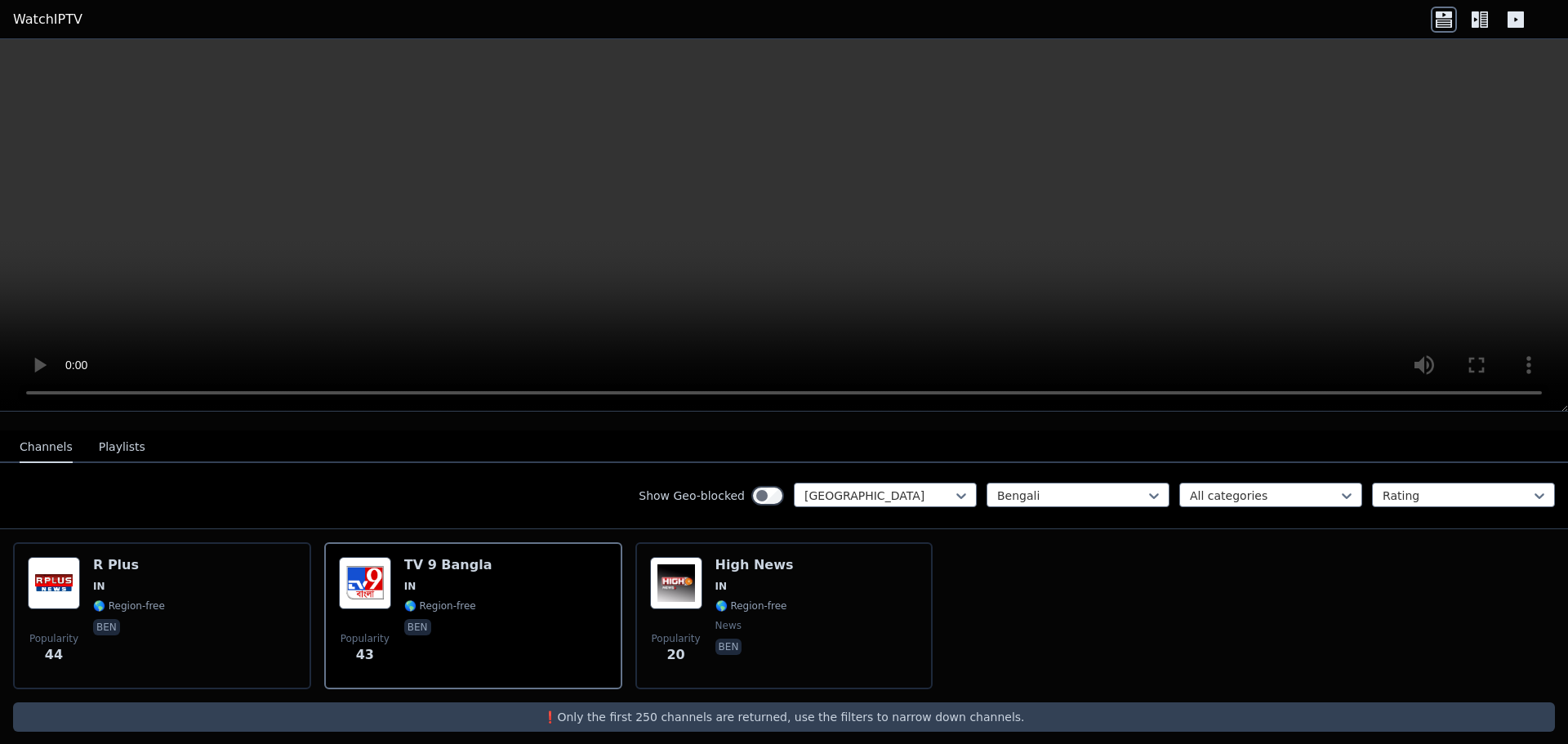
scroll to position [13, 0]
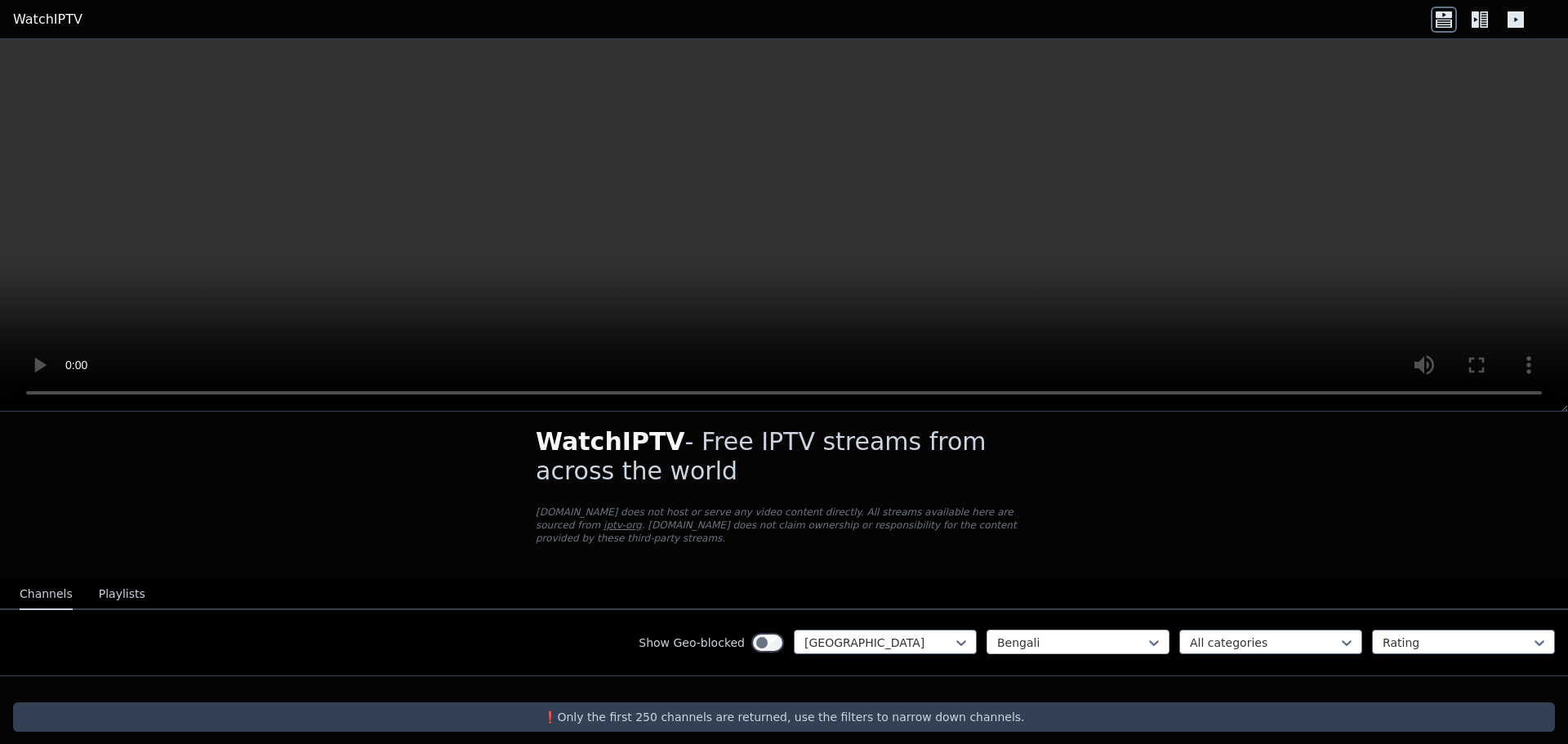
click at [1128, 635] on div at bounding box center [1071, 643] width 148 height 17
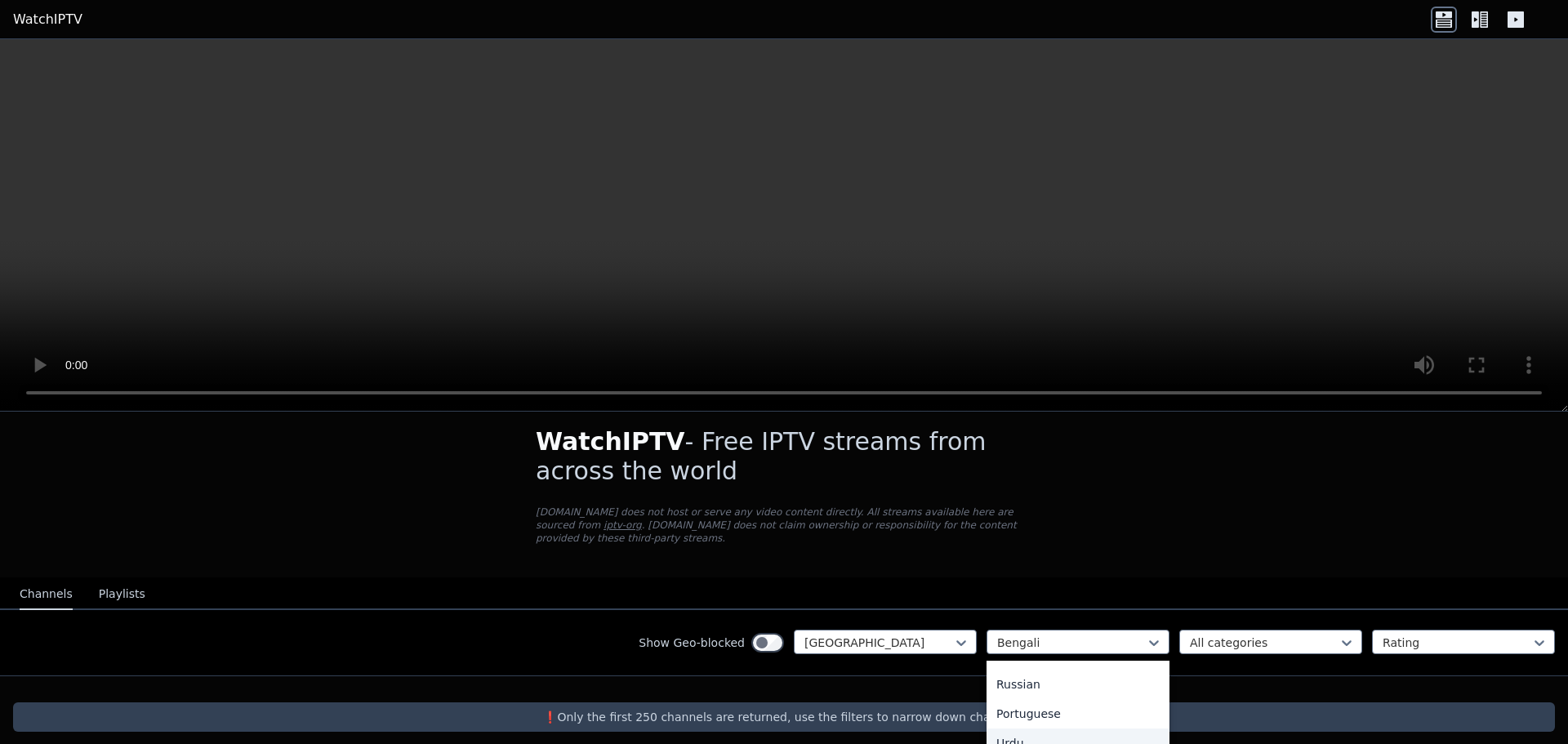
scroll to position [163, 0]
click at [1060, 681] on div "Hindi" at bounding box center [1077, 691] width 183 height 29
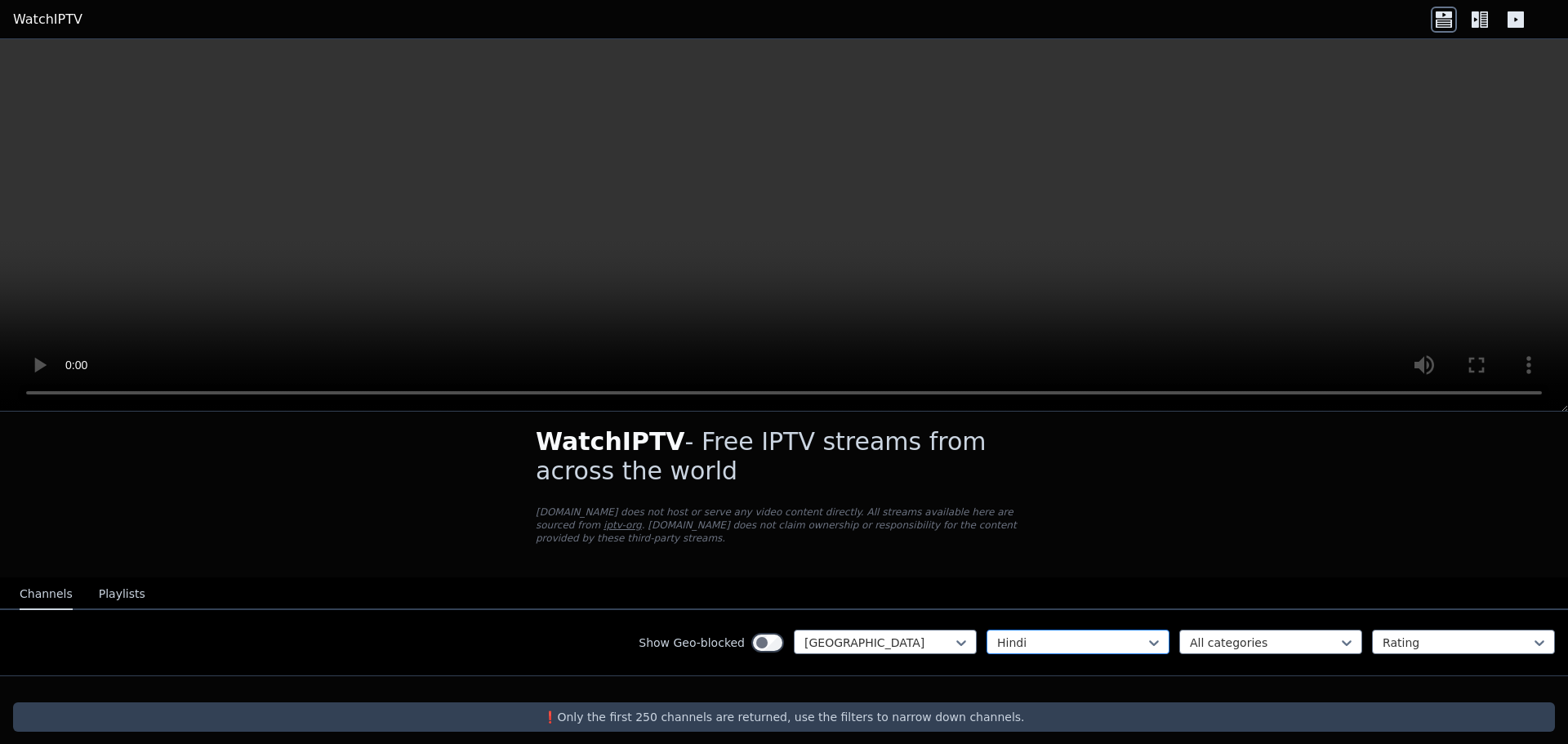
click at [1099, 635] on div at bounding box center [1071, 643] width 148 height 17
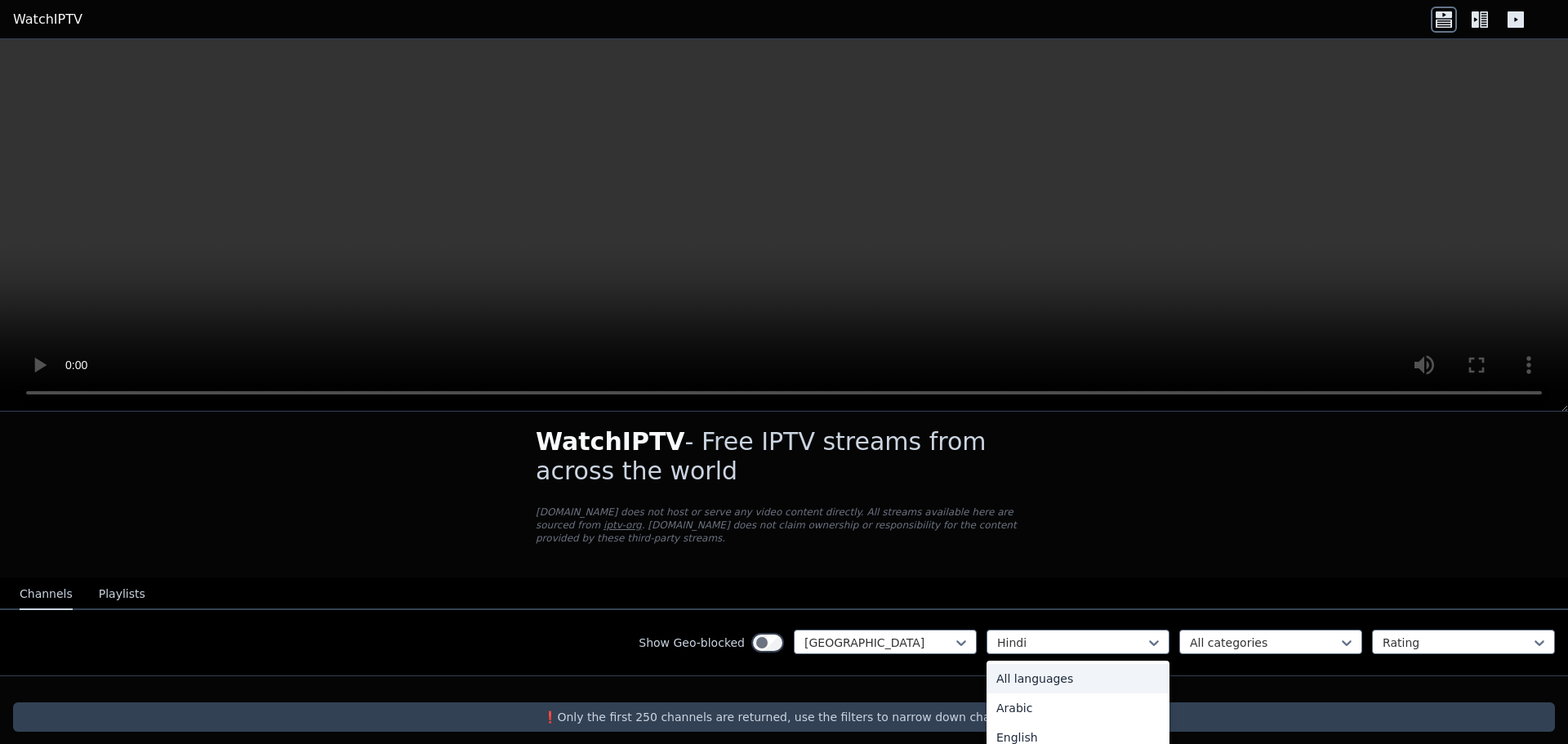
click at [1066, 670] on div "All languages" at bounding box center [1077, 678] width 183 height 29
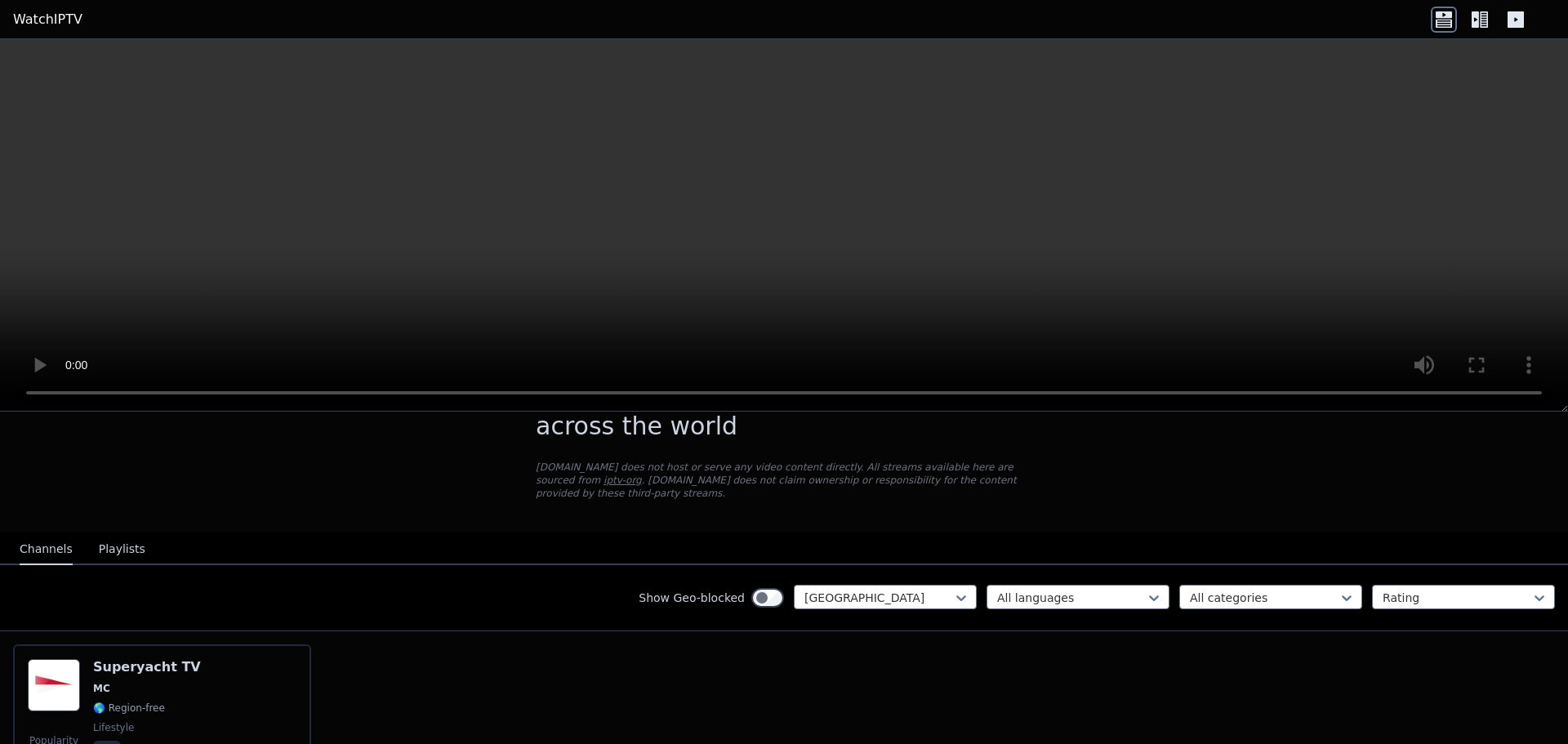
scroll to position [95, 0]
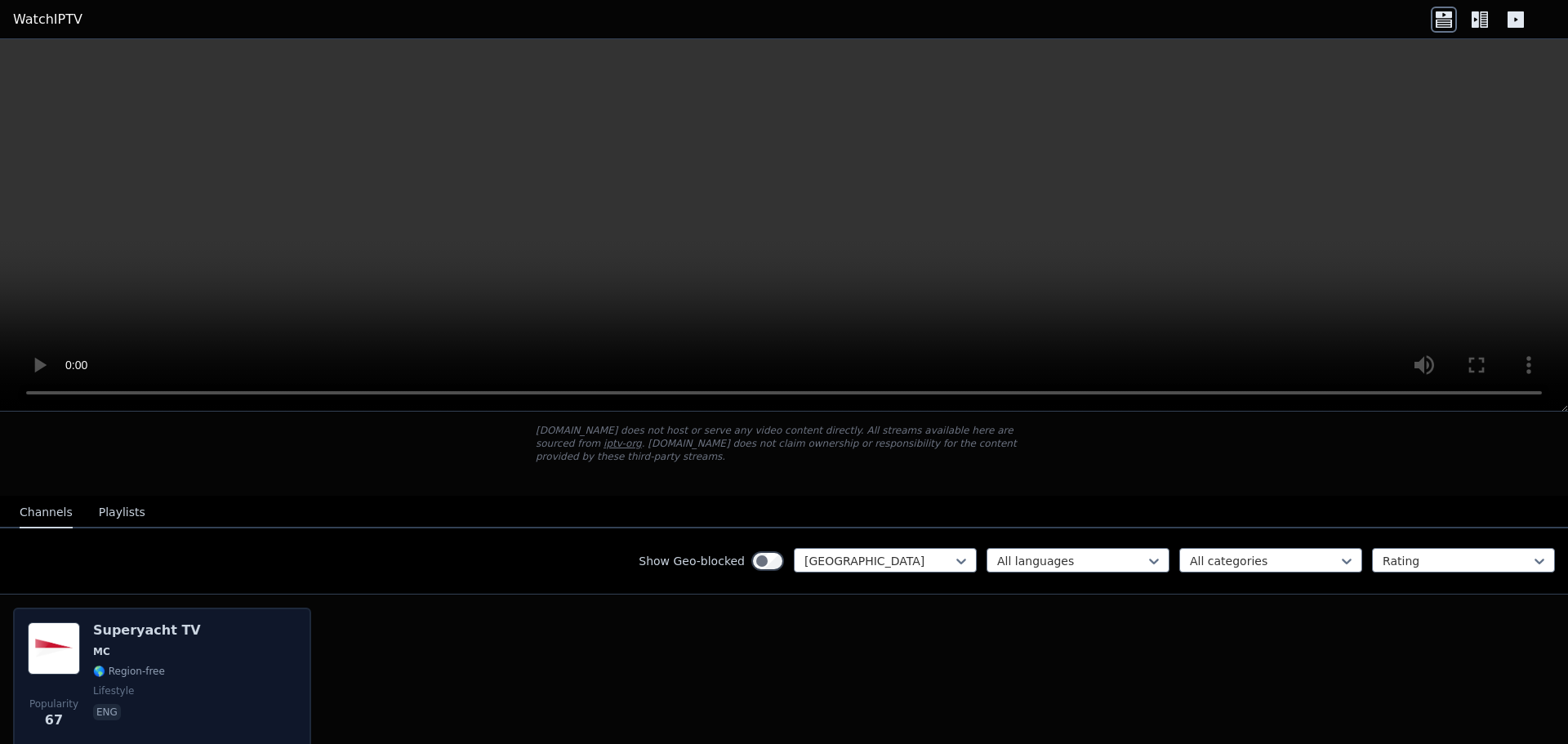
drag, startPoint x: 125, startPoint y: 646, endPoint x: 155, endPoint y: 646, distance: 30.0
click at [125, 646] on div "Superyacht TV MC 🌎 Region-free lifestyle eng" at bounding box center [147, 681] width 108 height 118
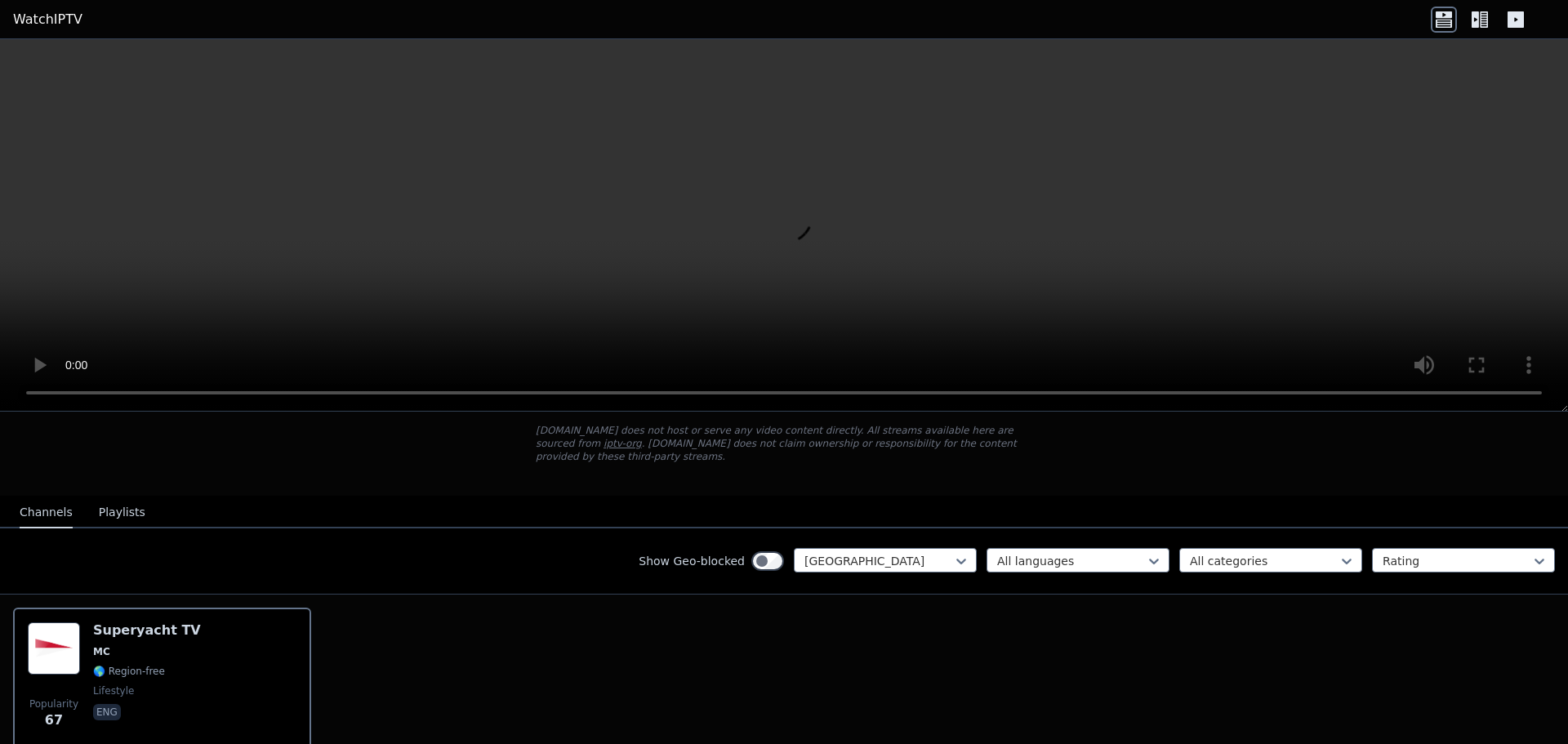
click at [832, 209] on video at bounding box center [784, 225] width 1568 height 373
